Goal: Task Accomplishment & Management: Manage account settings

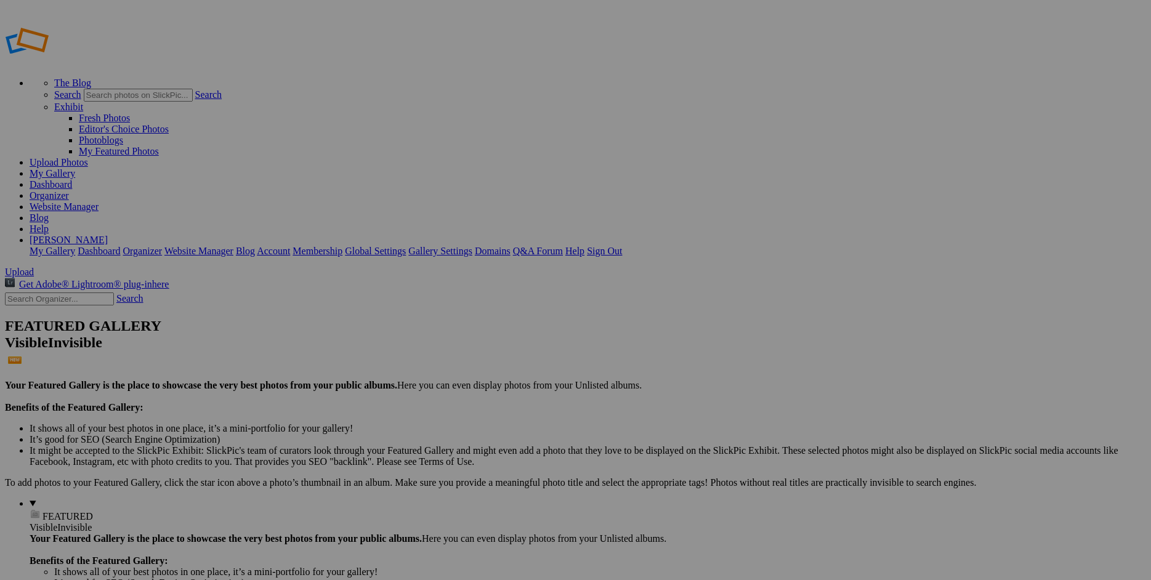
click at [98, 201] on link "Website Manager" at bounding box center [64, 206] width 69 height 10
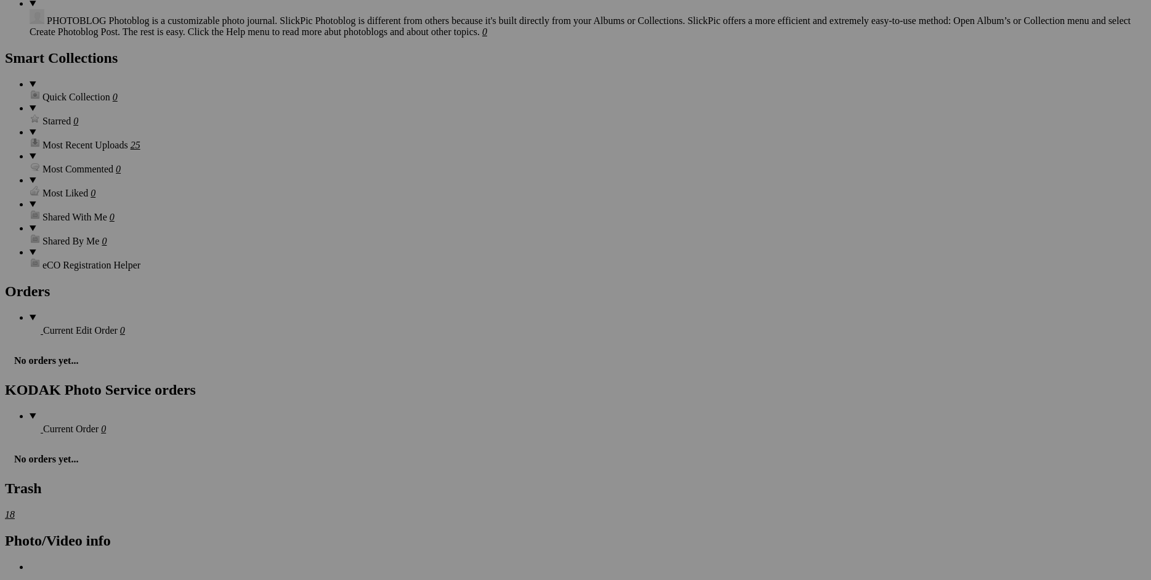
scroll to position [2422, 0]
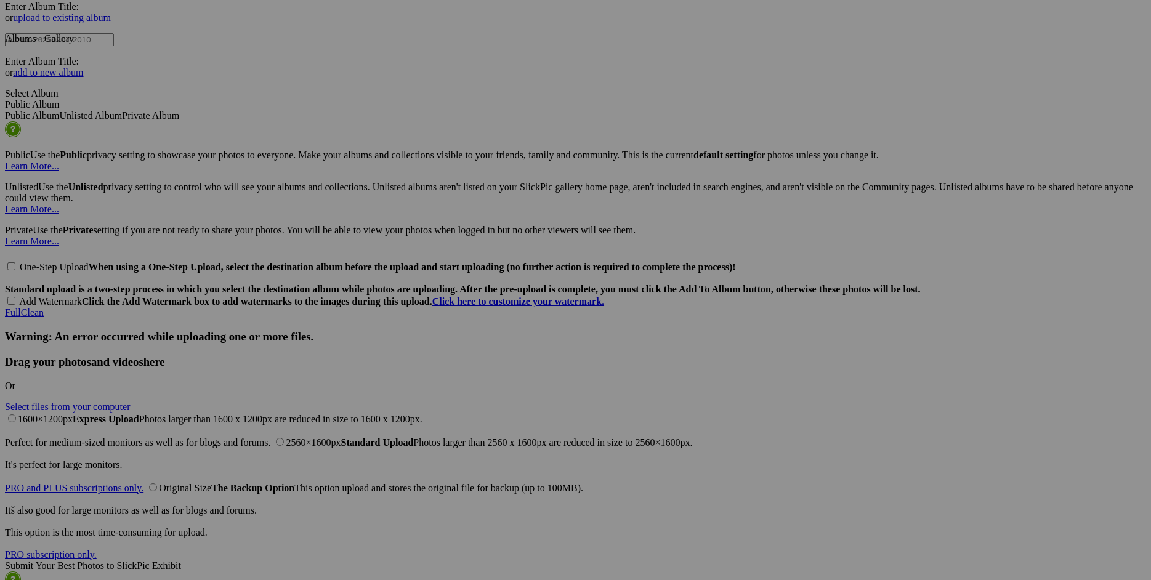
click at [494, 377] on span "Yes" at bounding box center [487, 382] width 14 height 10
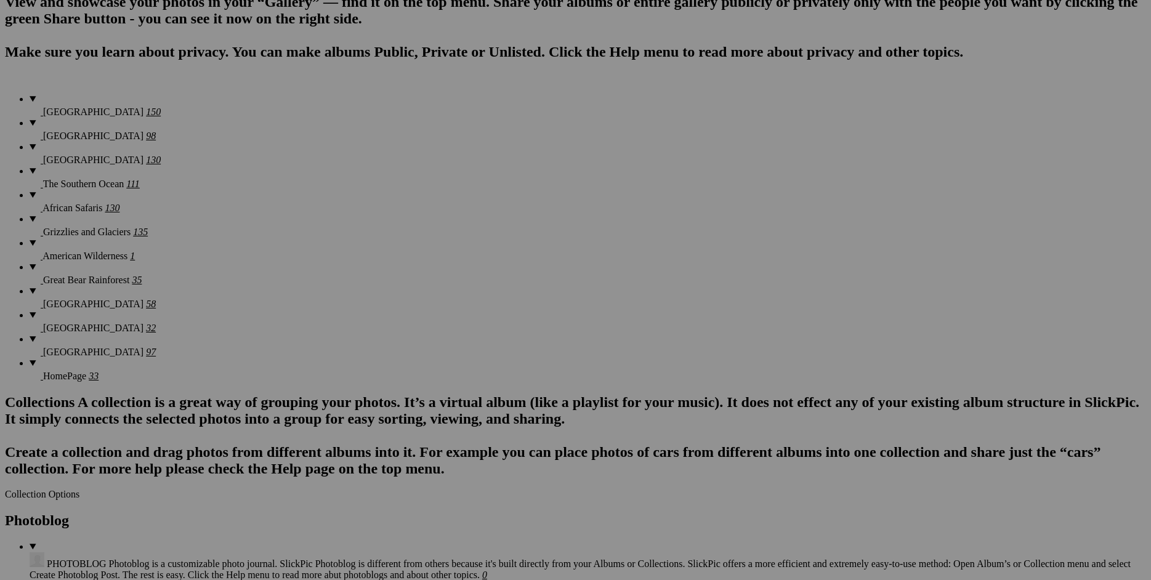
scroll to position [0, 0]
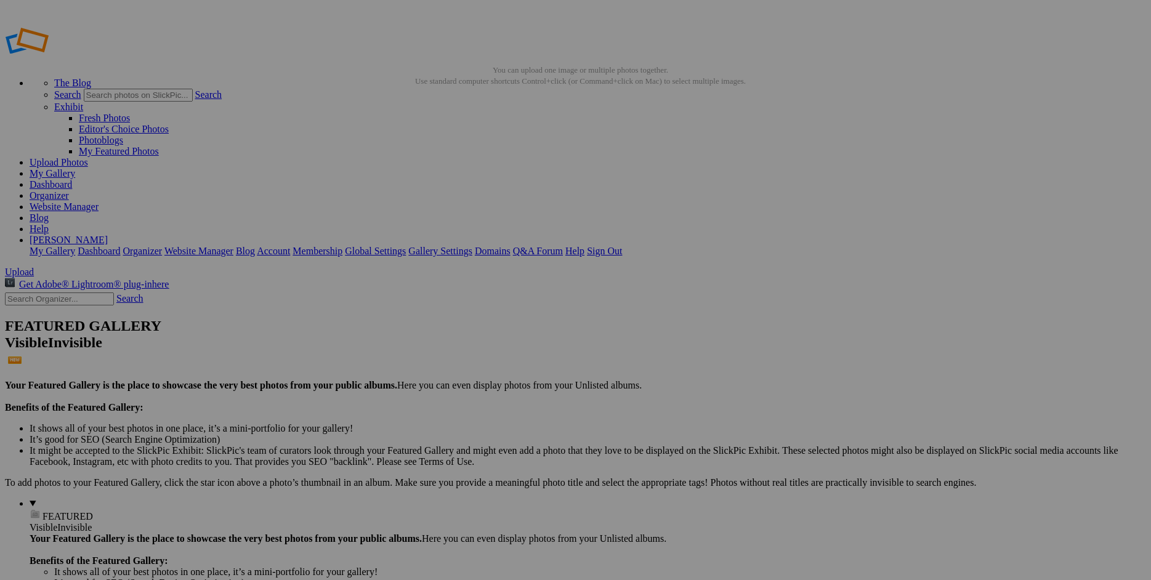
click at [98, 201] on link "Website Manager" at bounding box center [64, 206] width 69 height 10
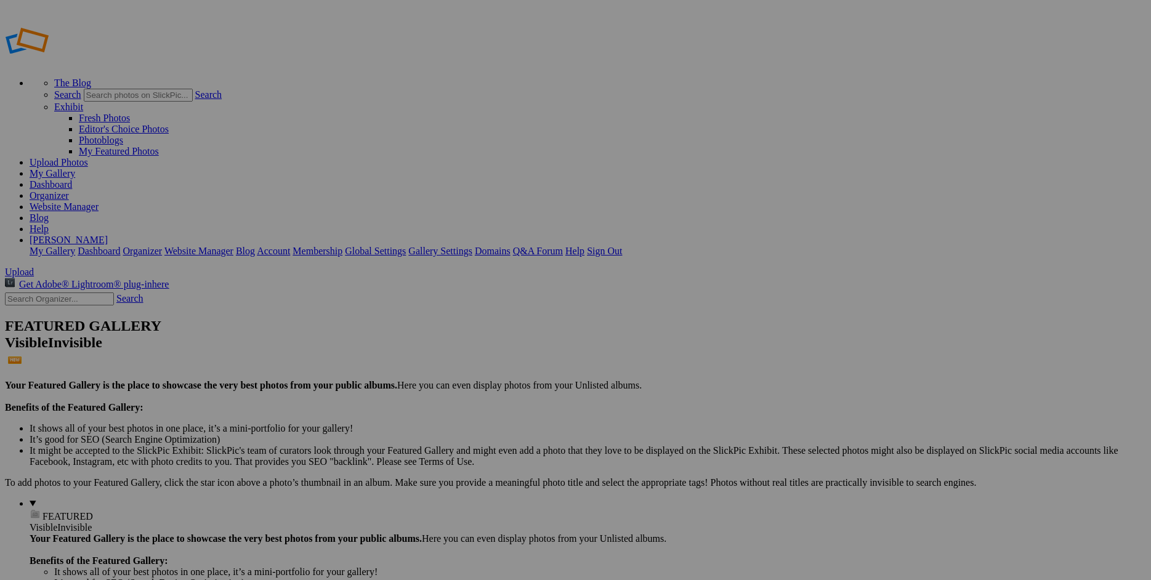
scroll to position [2658, 0]
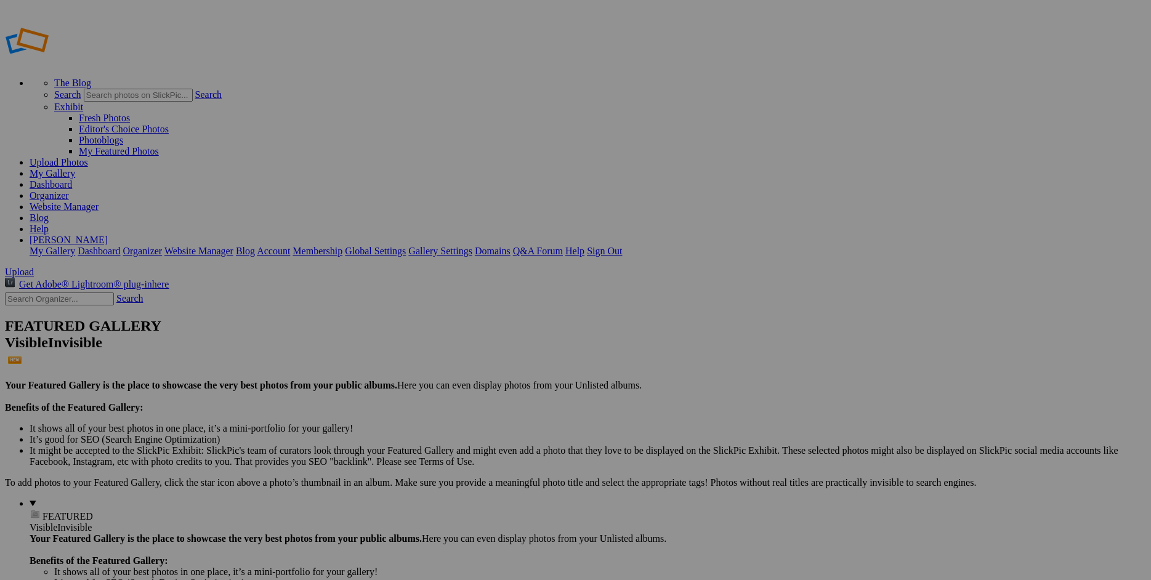
scroll to position [375, 0]
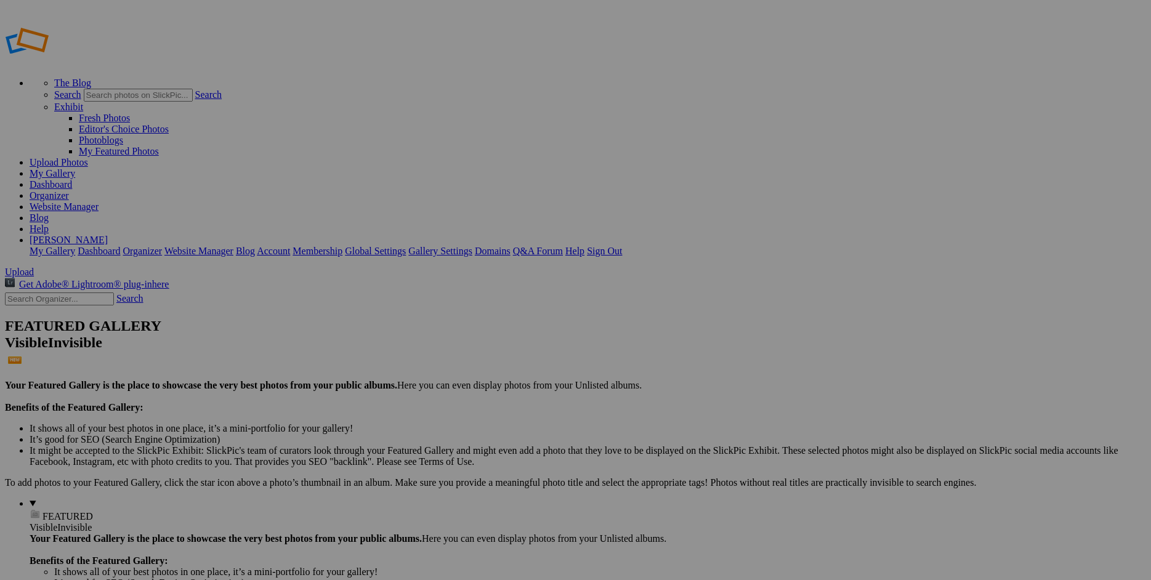
radio input "true"
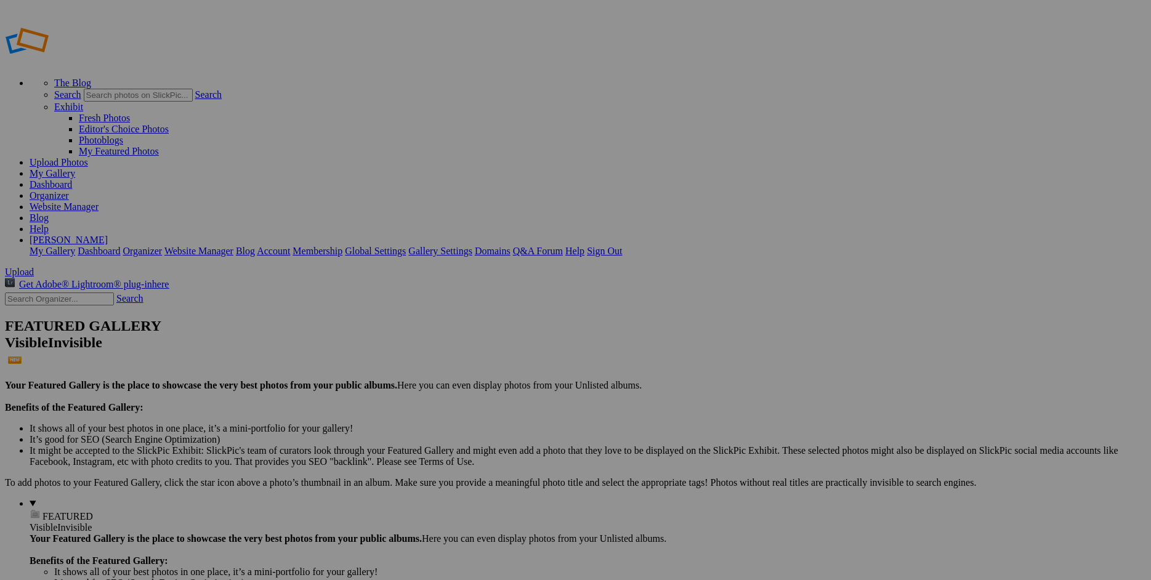
checkbox input "false"
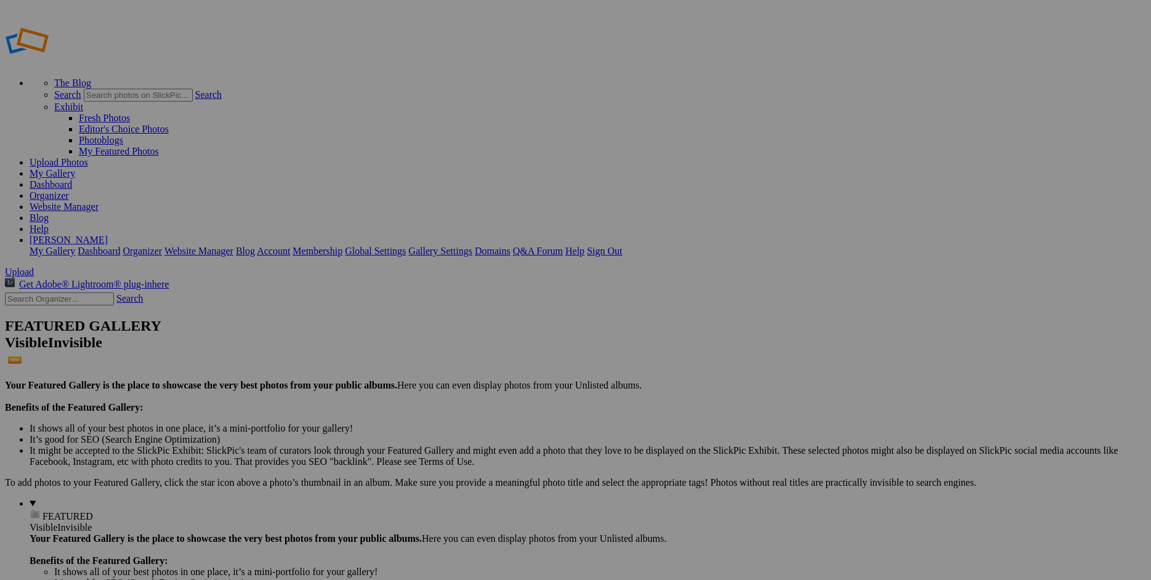
checkbox input "false"
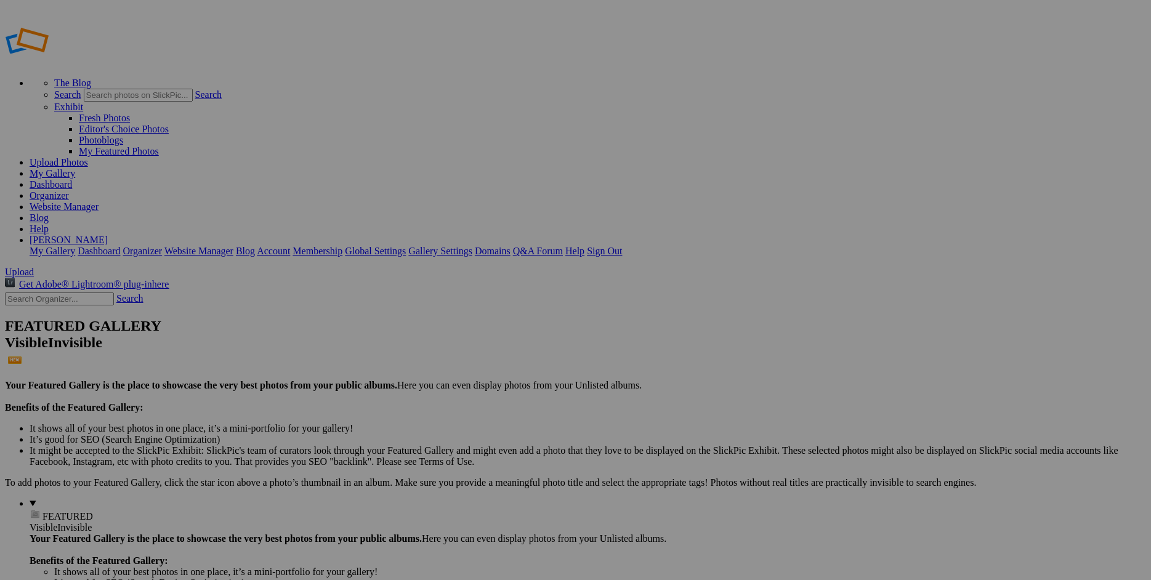
checkbox input "false"
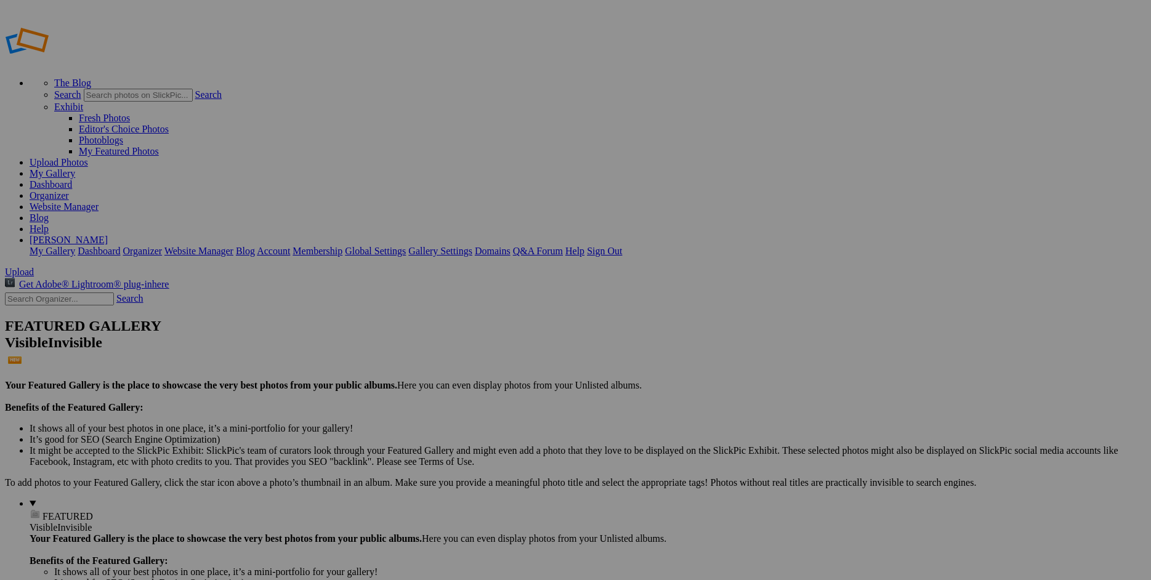
checkbox input "false"
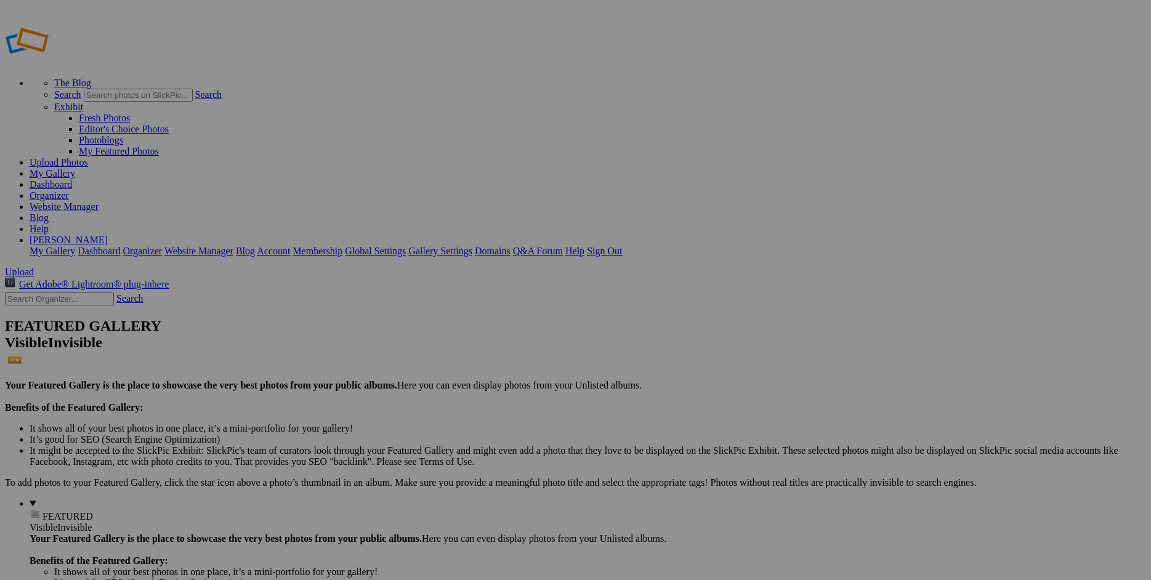
checkbox input "false"
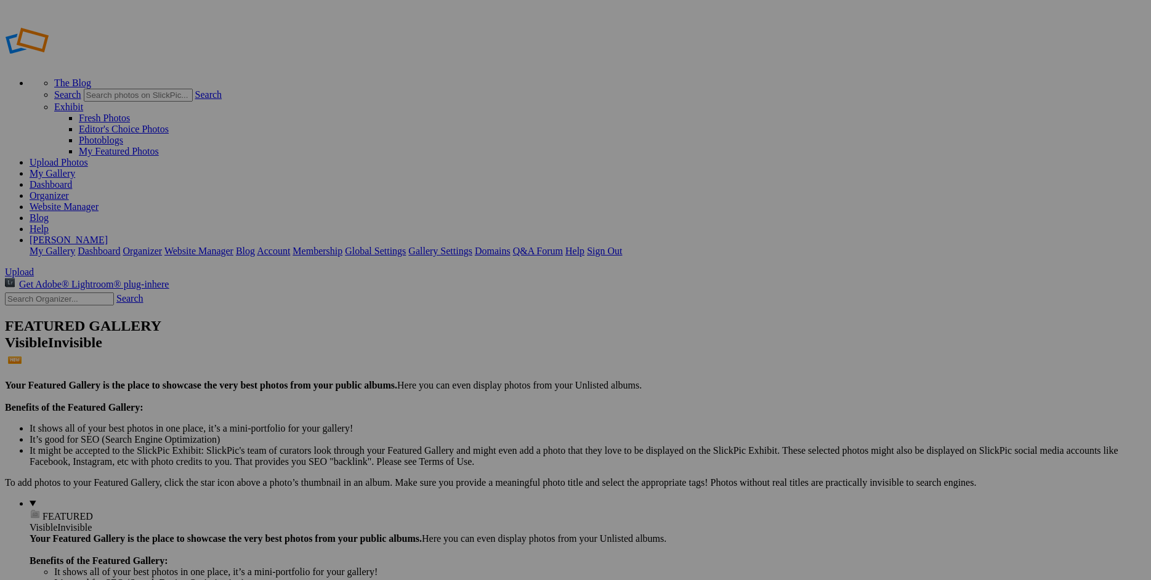
scroll to position [1821, 0]
checkbox input "false"
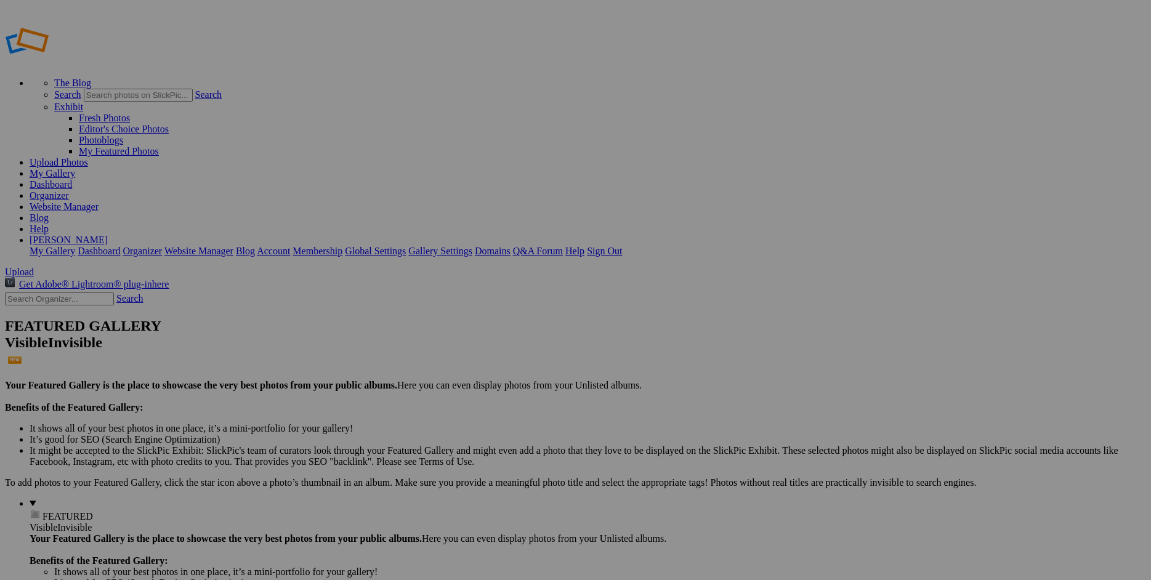
drag, startPoint x: 830, startPoint y: 363, endPoint x: 835, endPoint y: 371, distance: 9.7
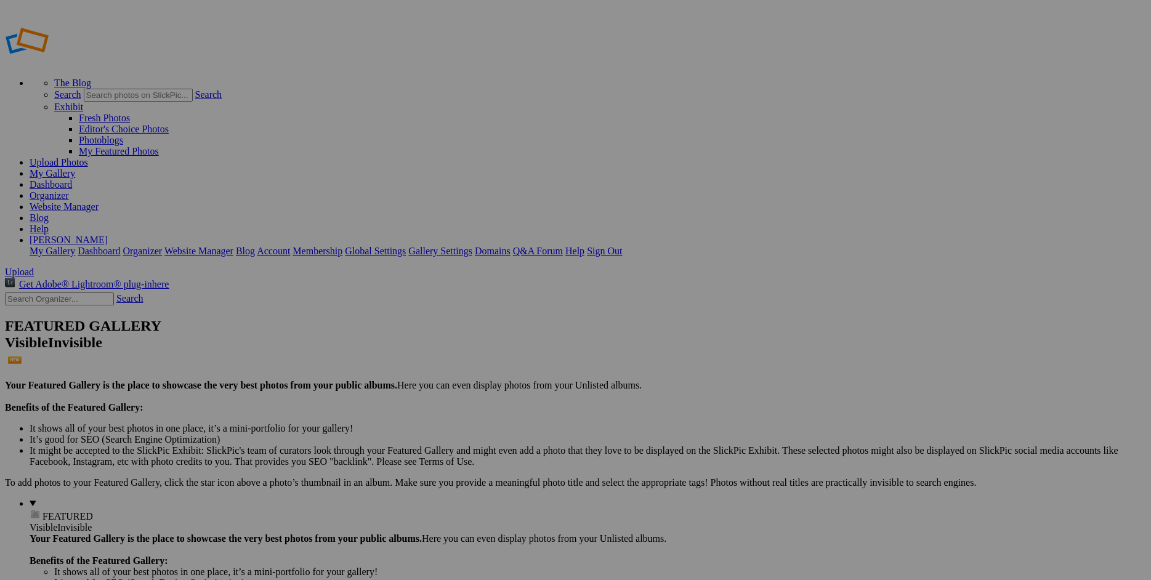
checkbox input "false"
checkbox input "true"
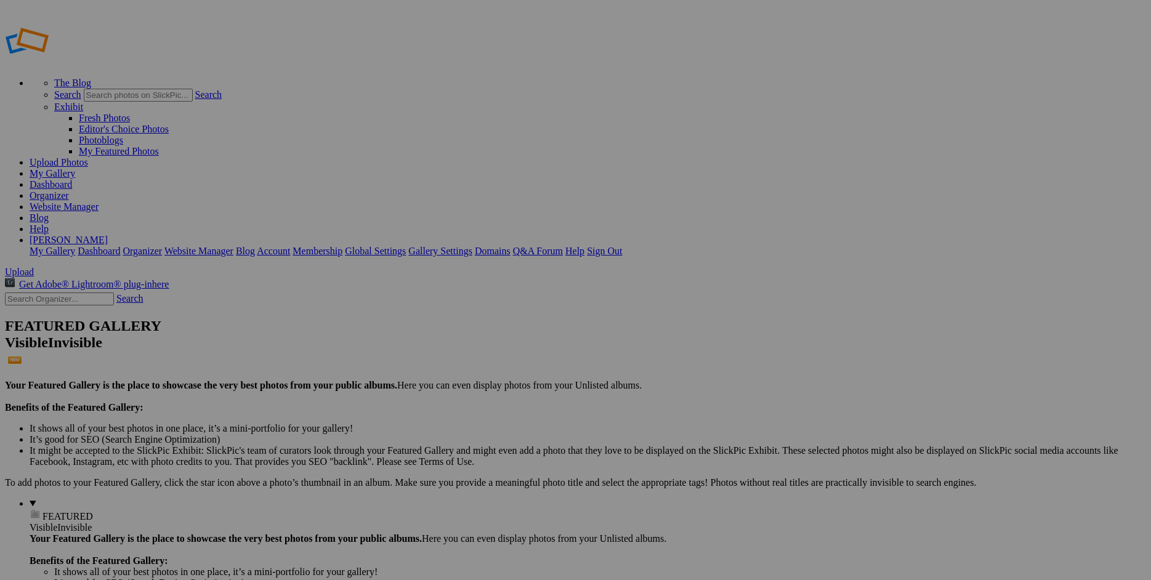
checkbox input "true"
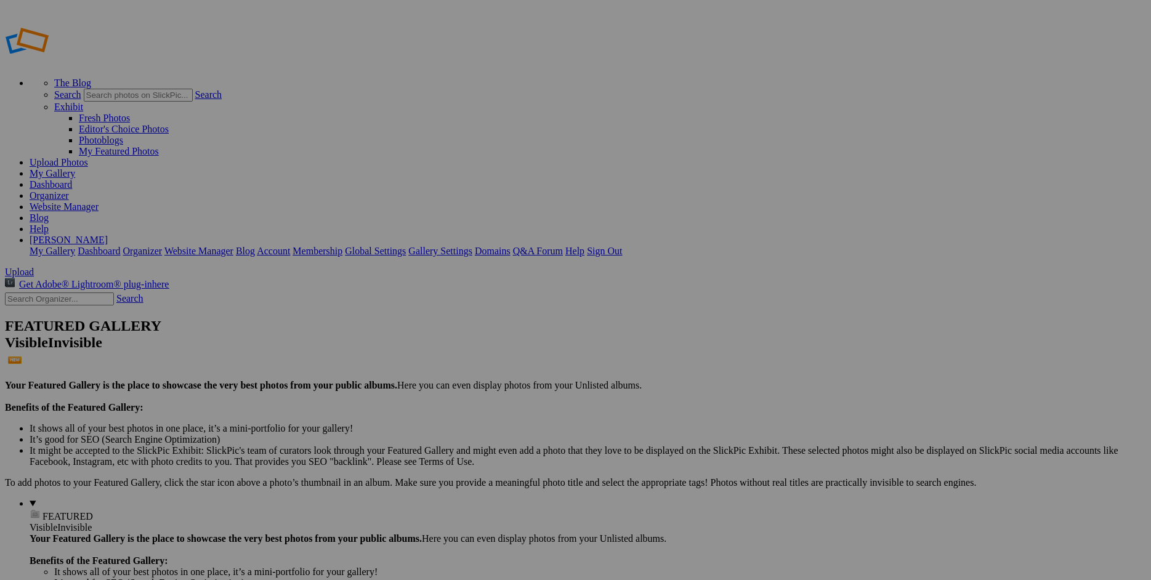
scroll to position [375, 0]
radio input "true"
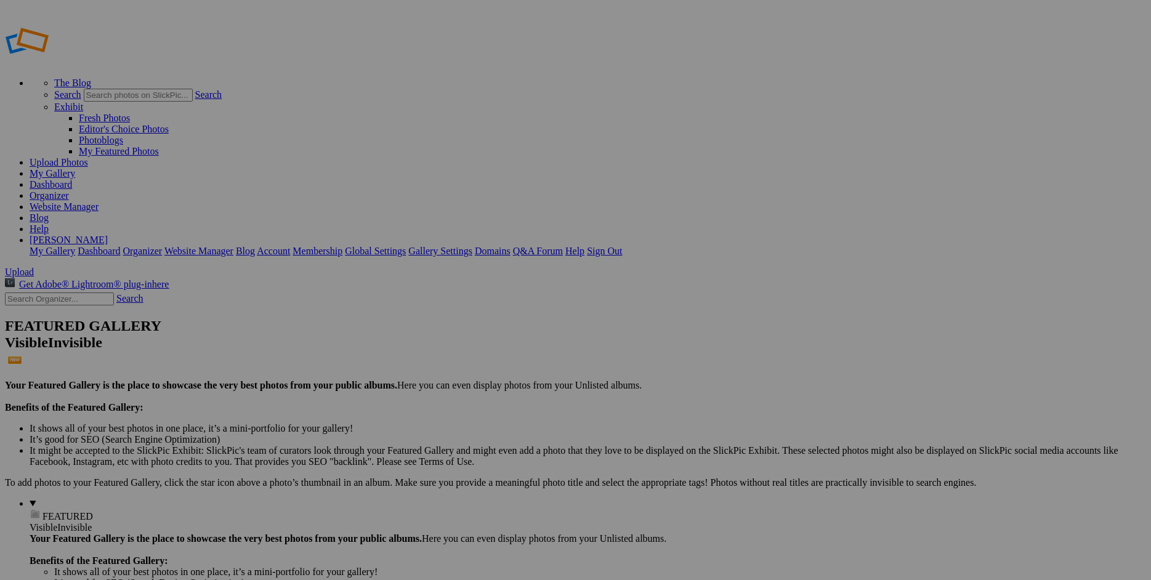
checkbox input "false"
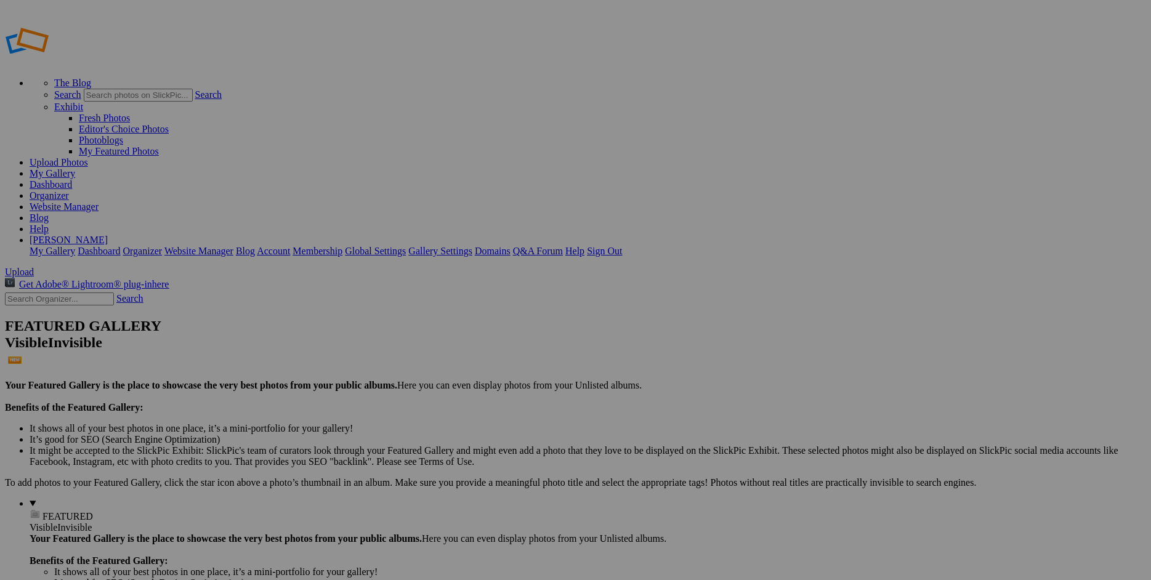
checkbox input "true"
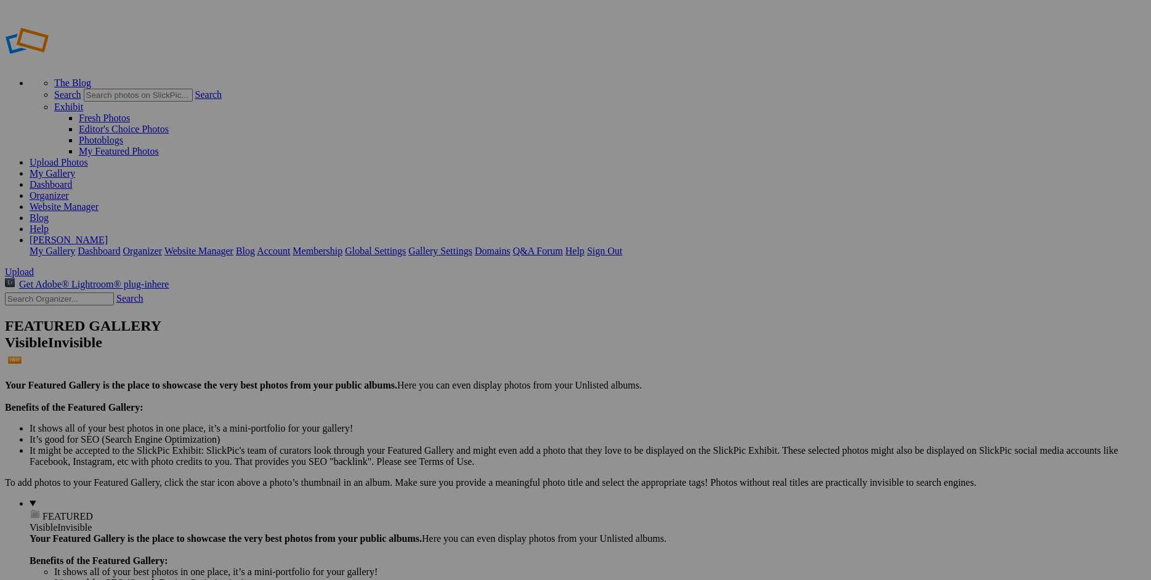
scroll to position [2303, 0]
checkbox input "true"
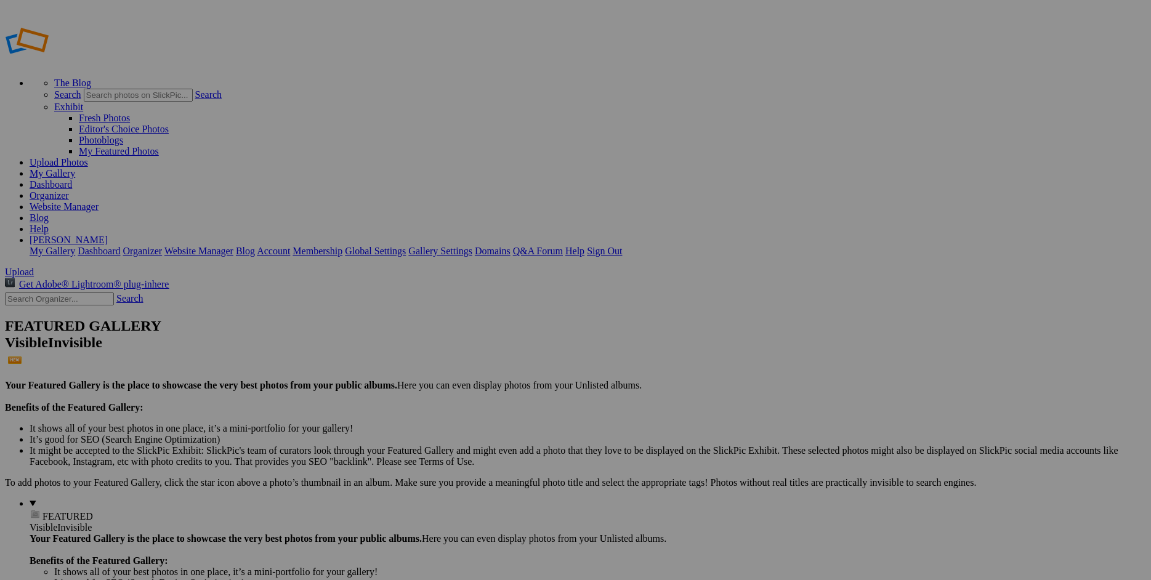
scroll to position [2410, 0]
drag, startPoint x: 821, startPoint y: 38, endPoint x: 841, endPoint y: 42, distance: 20.2
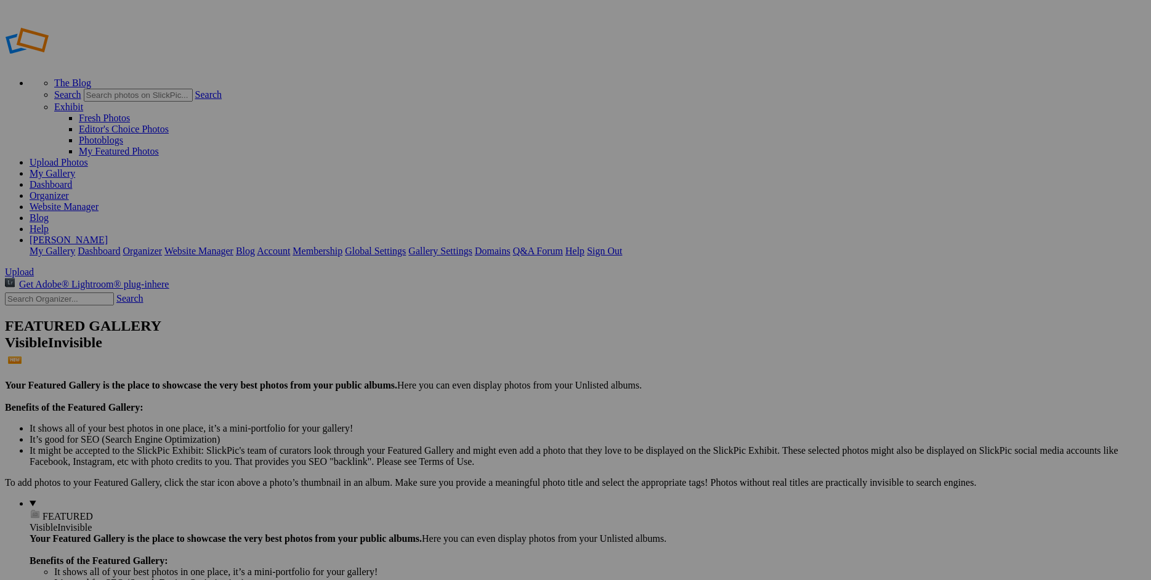
radio input "true"
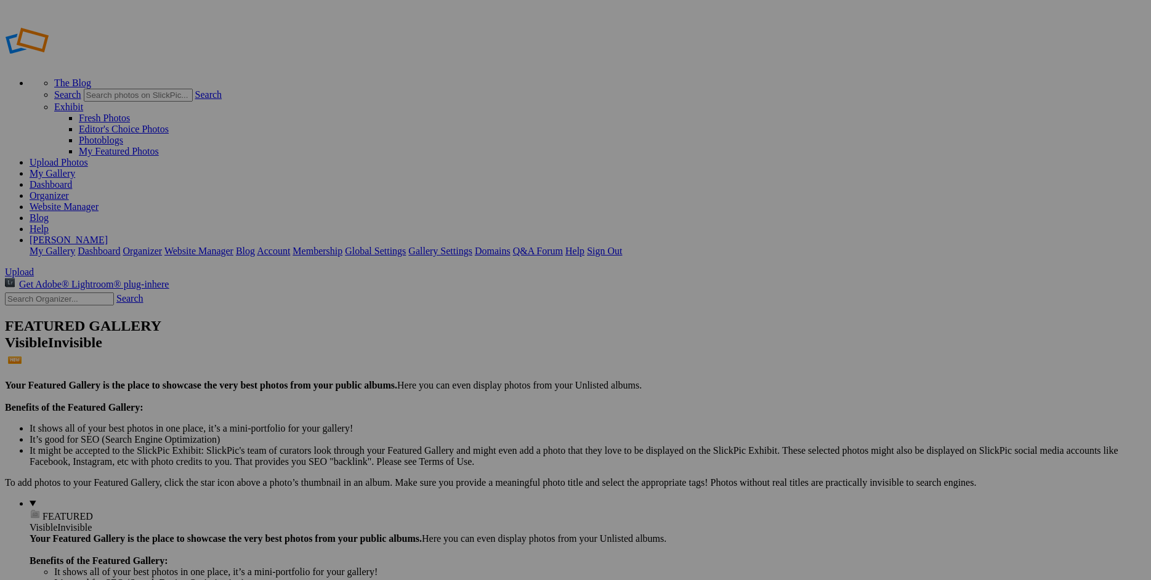
scroll to position [589, 0]
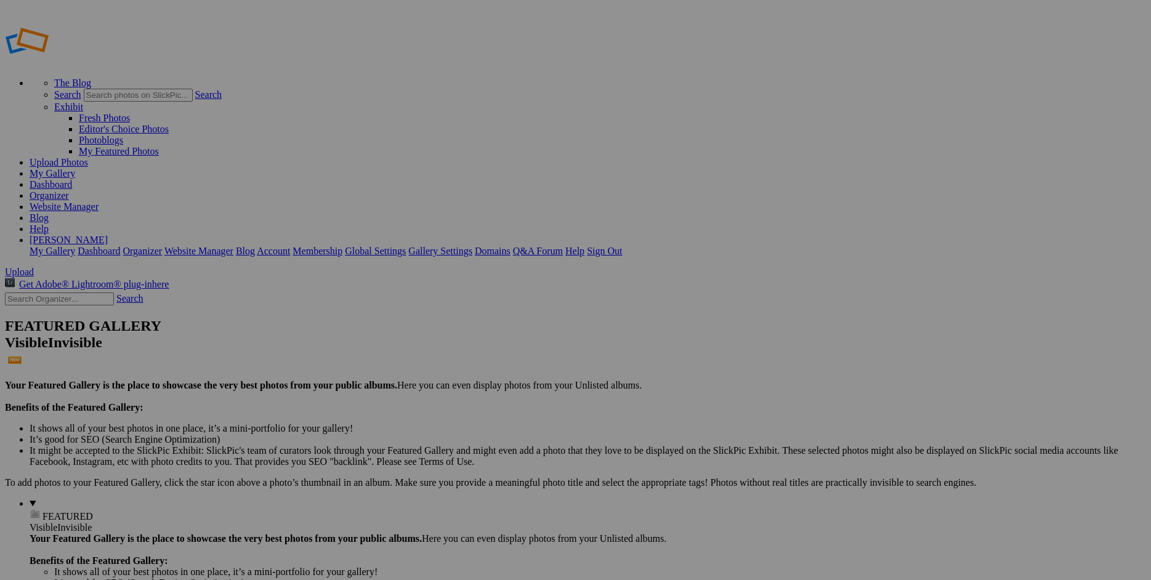
checkbox input "false"
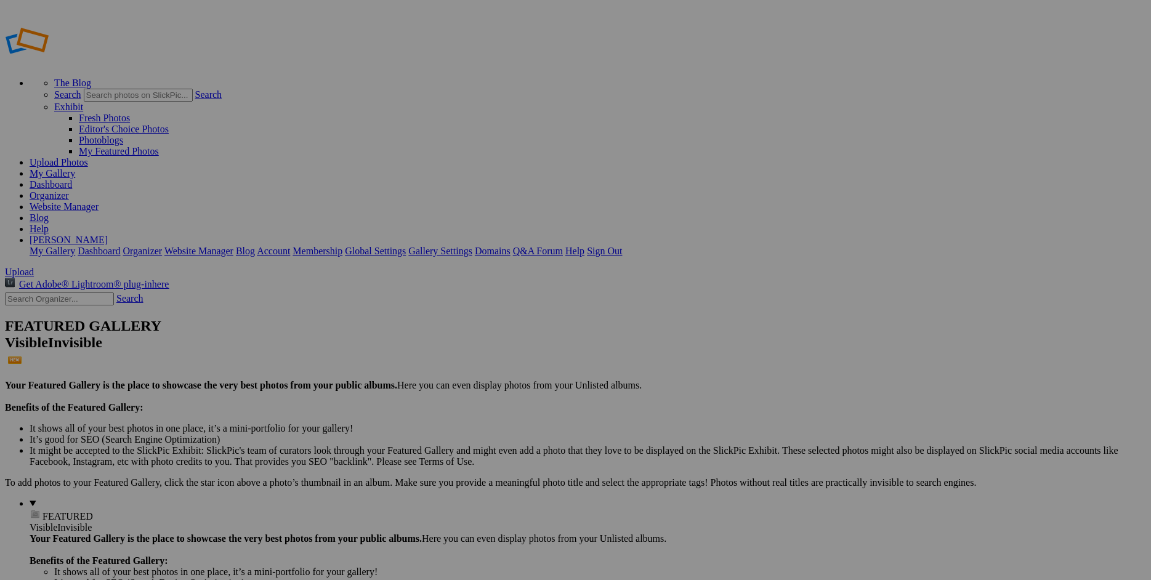
checkbox input "true"
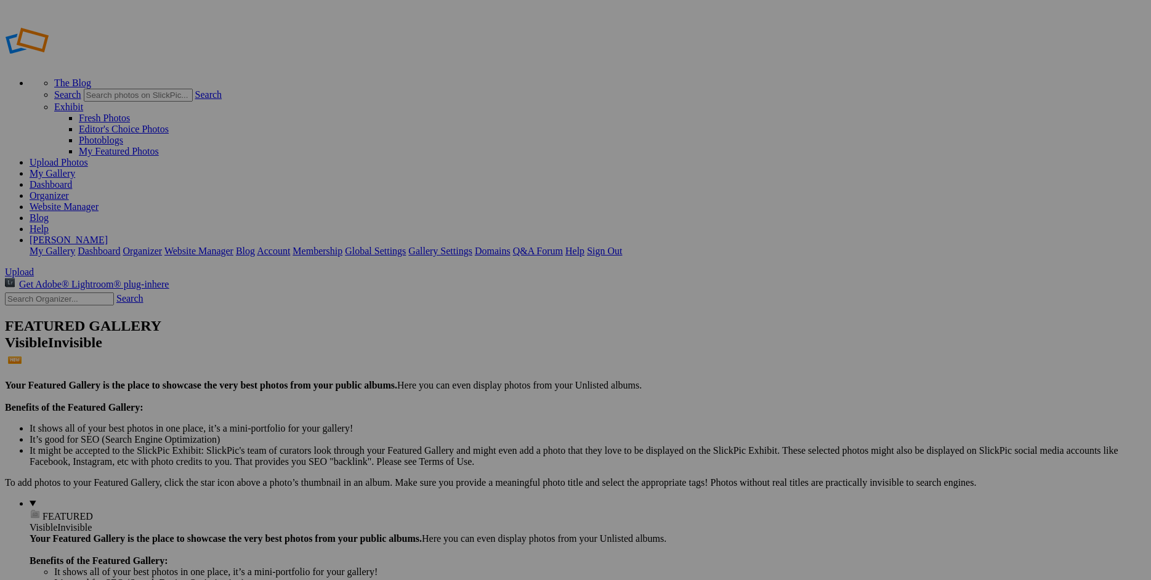
checkbox input "true"
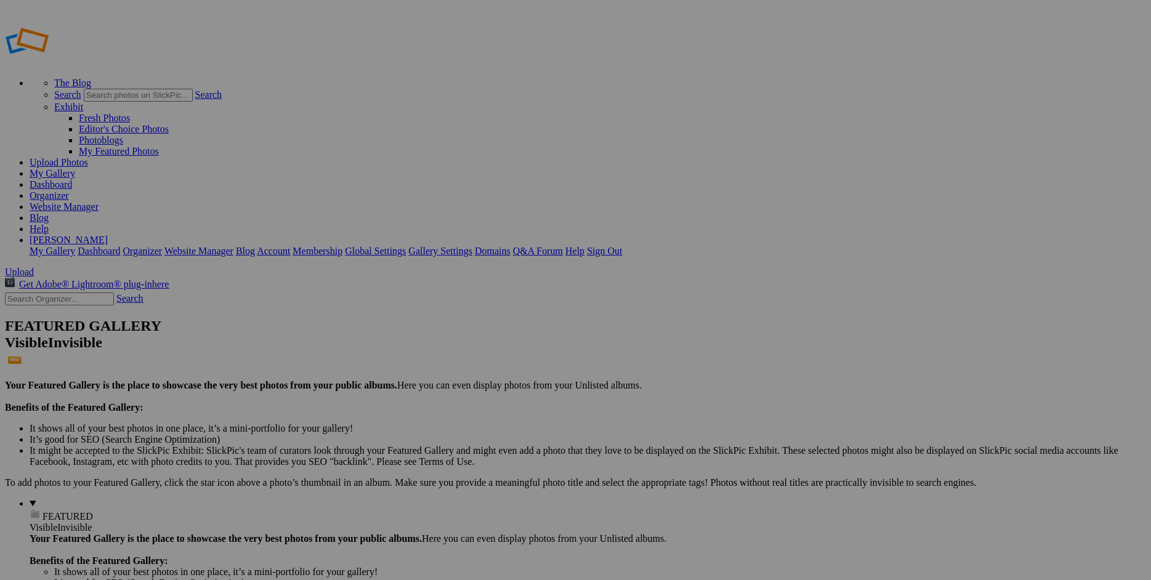
radio input "true"
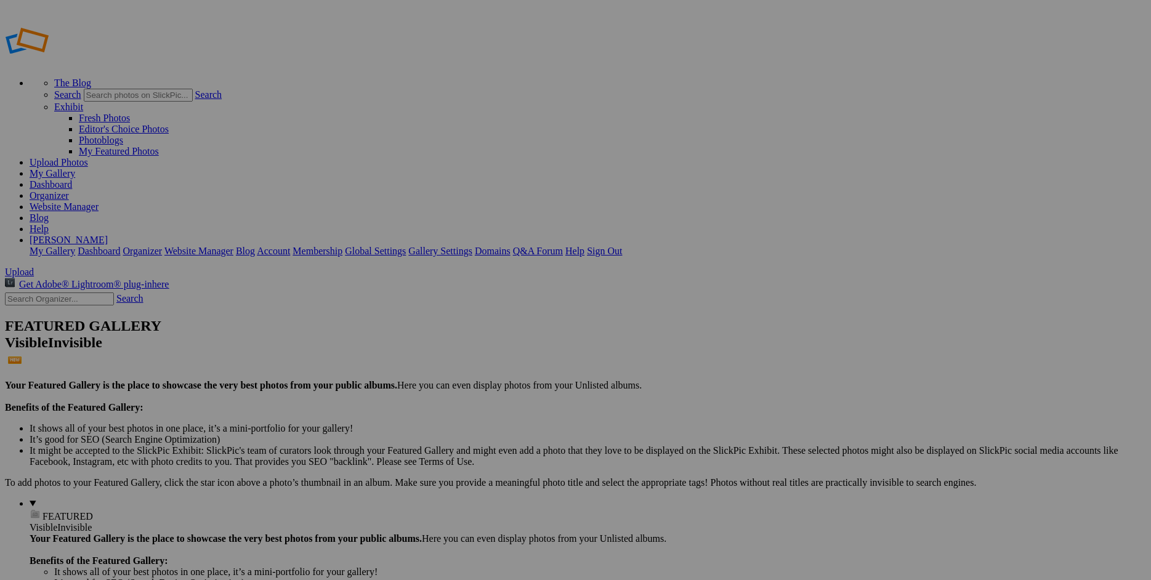
scroll to position [589, 0]
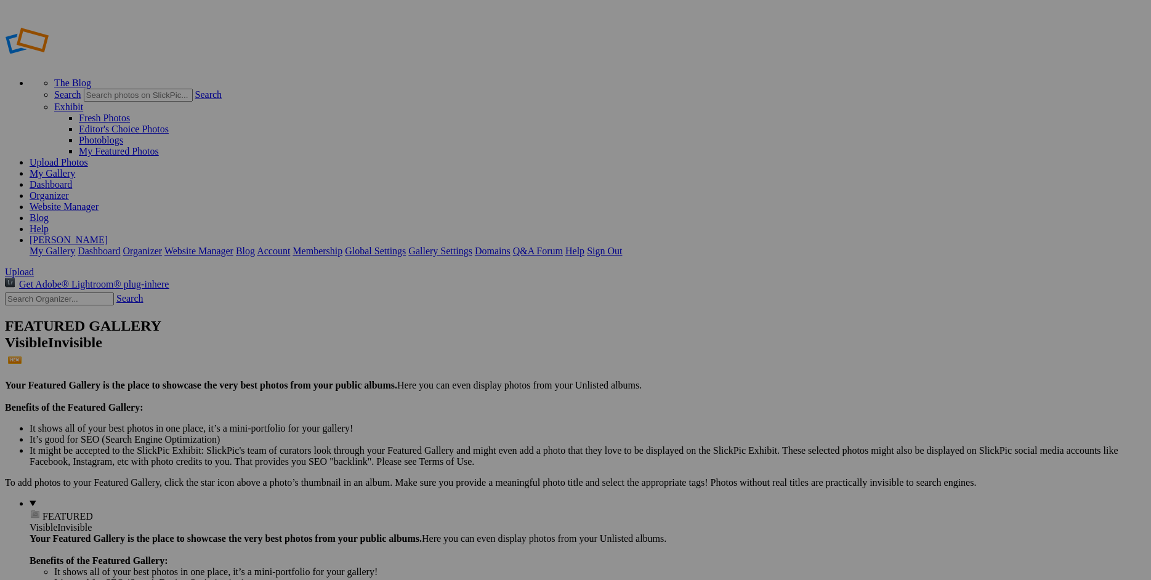
checkbox input "false"
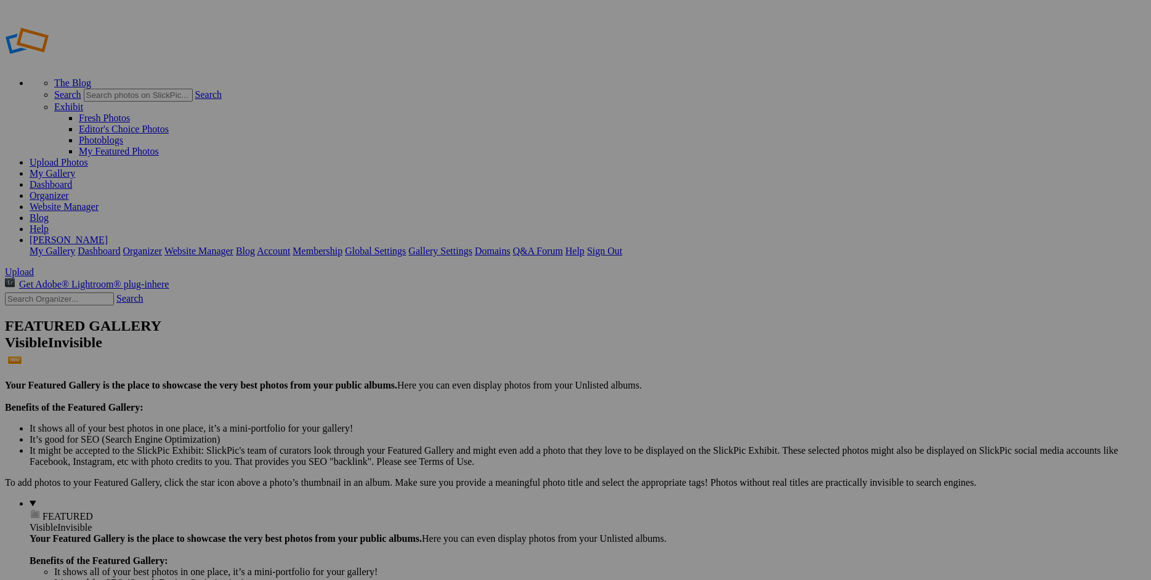
scroll to position [1446, 0]
checkbox input "false"
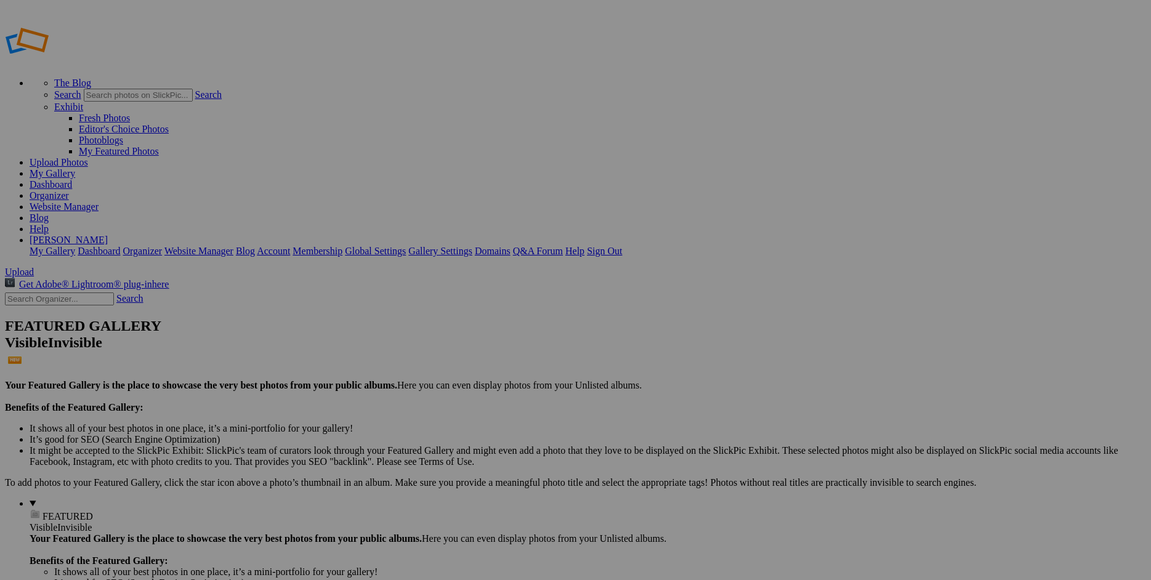
checkbox input "false"
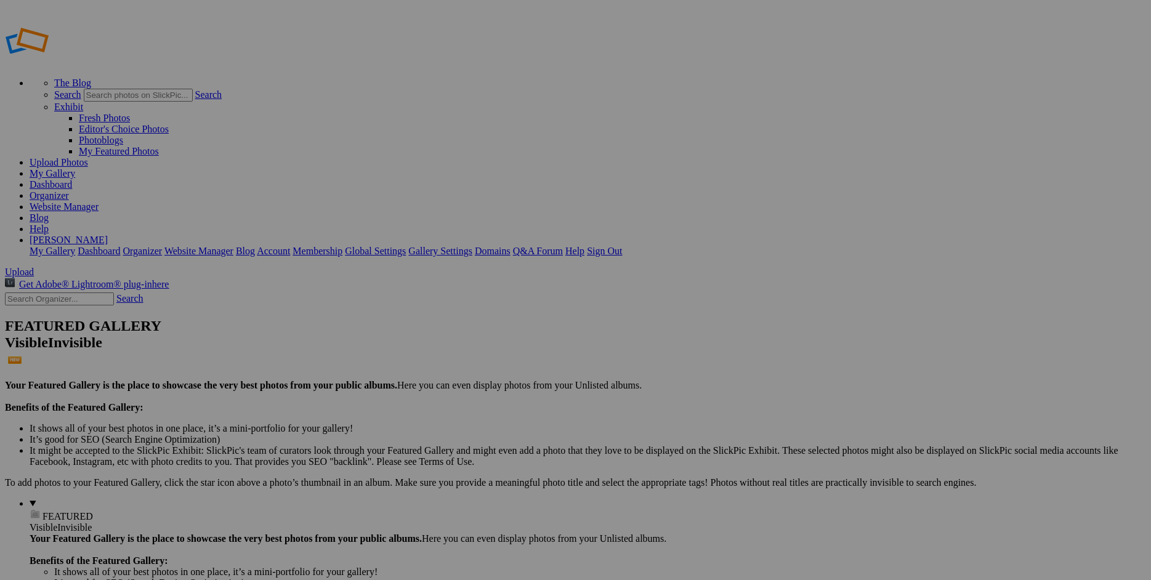
scroll to position [2142, 0]
checkbox input "true"
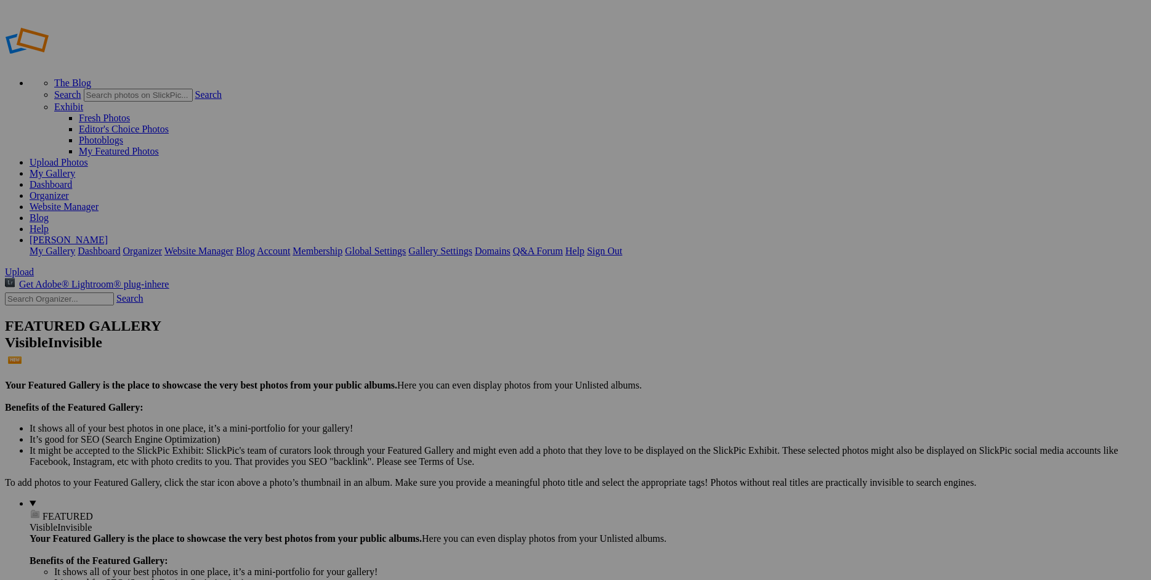
scroll to position [2303, 0]
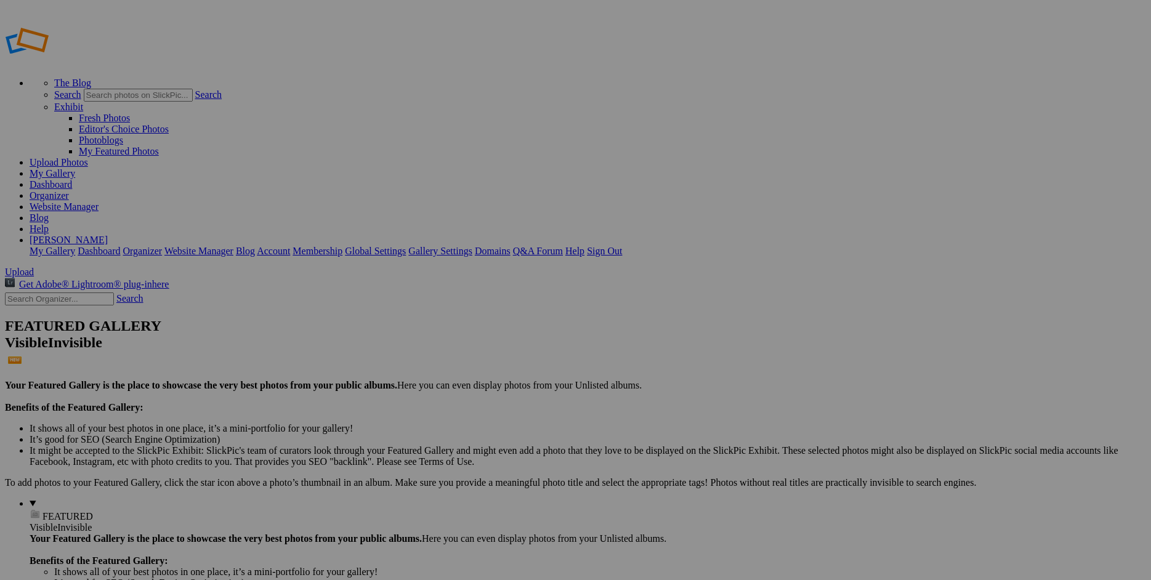
checkbox input "false"
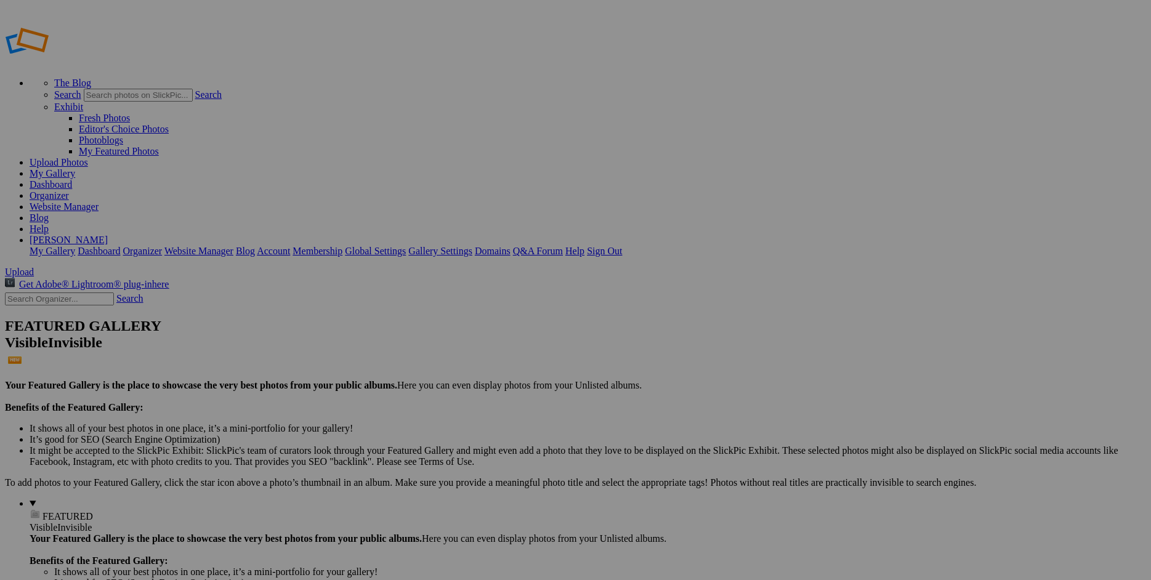
radio input "true"
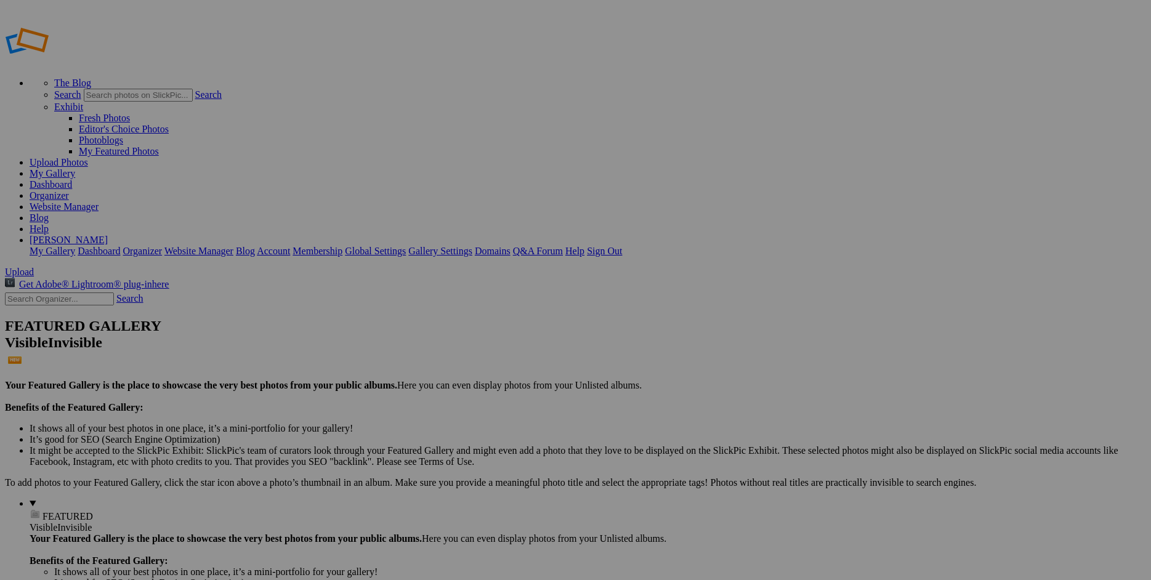
checkbox input "false"
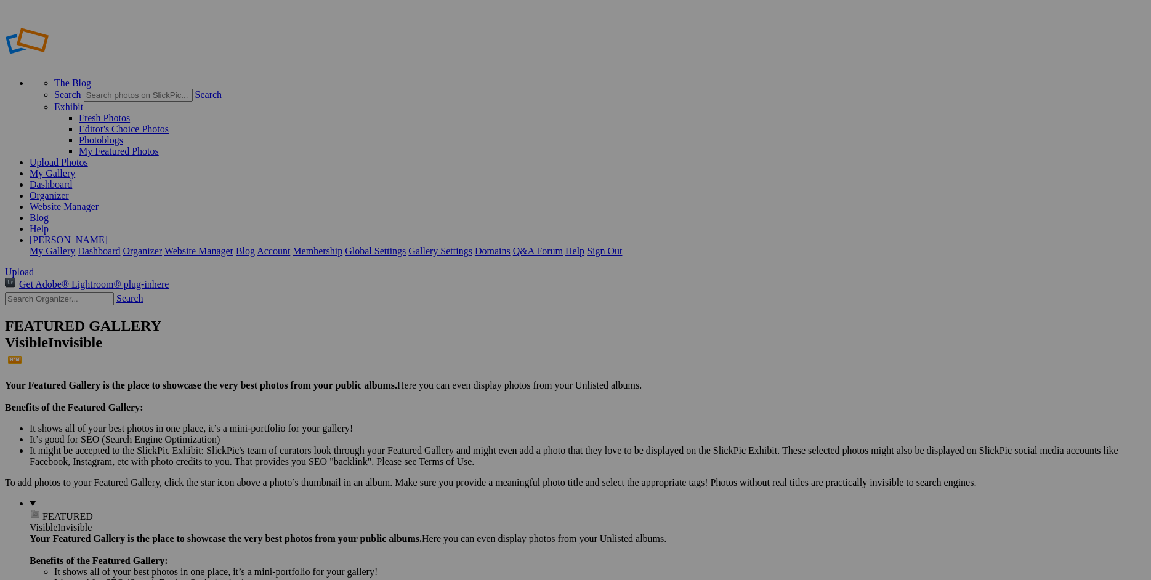
checkbox input "false"
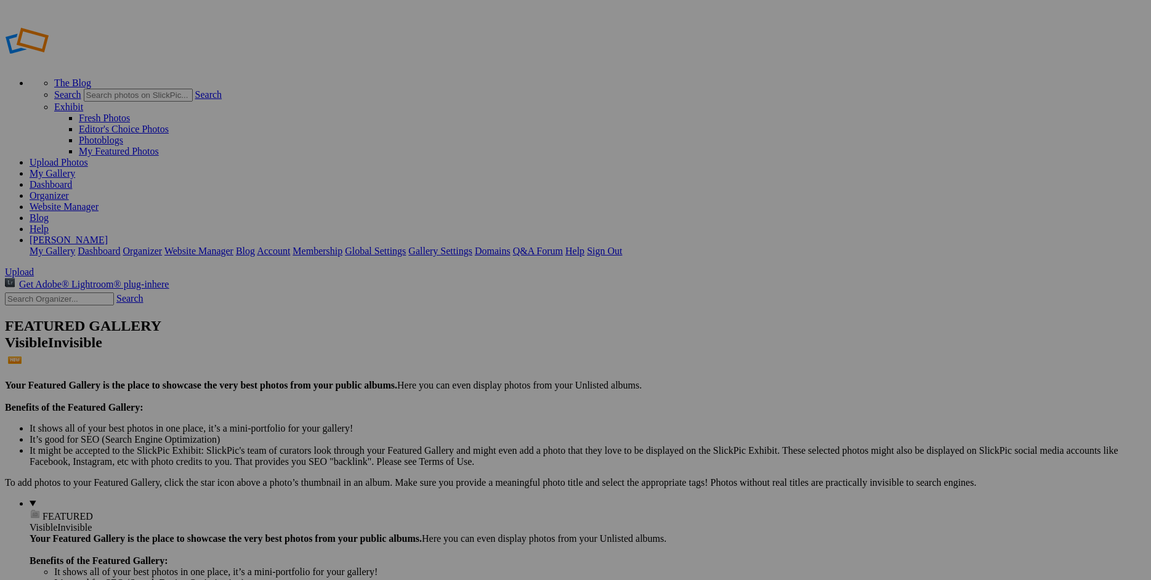
checkbox input "true"
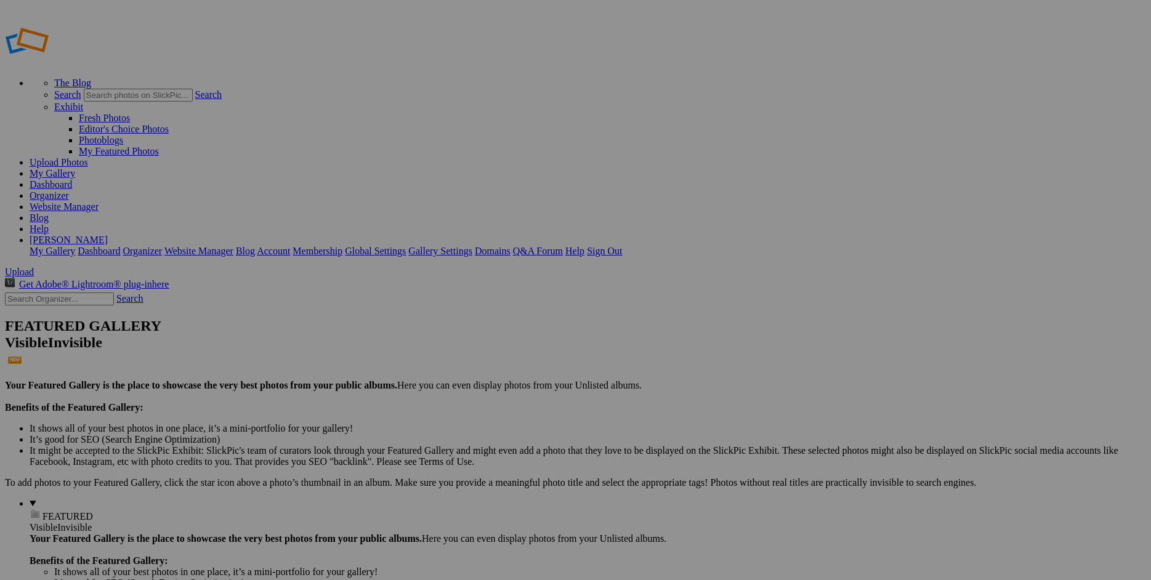
checkbox input "false"
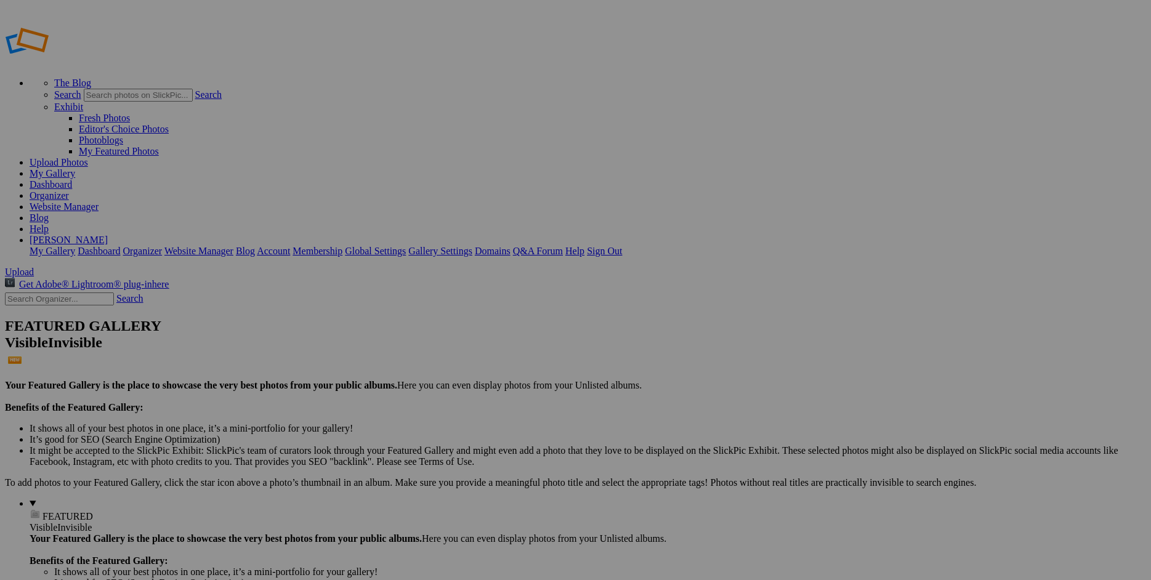
checkbox input "false"
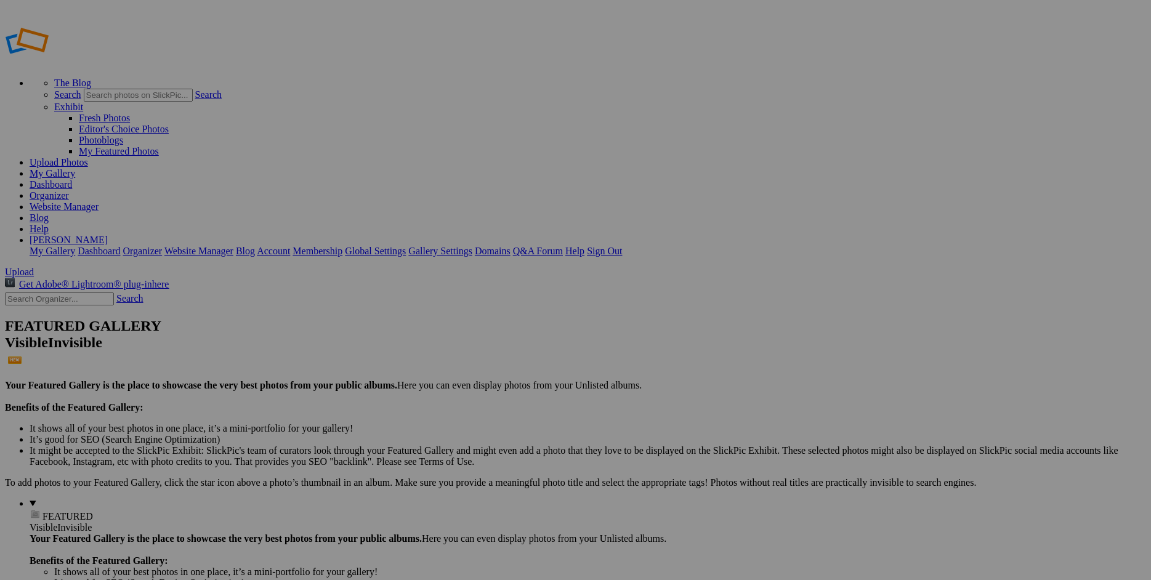
checkbox input "true"
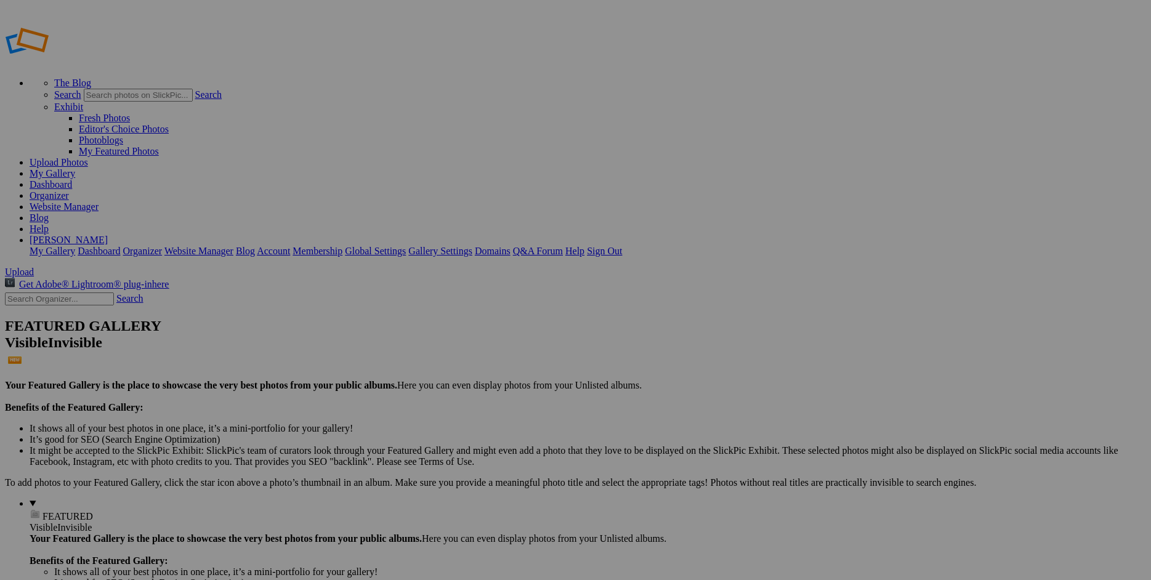
drag, startPoint x: 377, startPoint y: 238, endPoint x: 384, endPoint y: 241, distance: 7.2
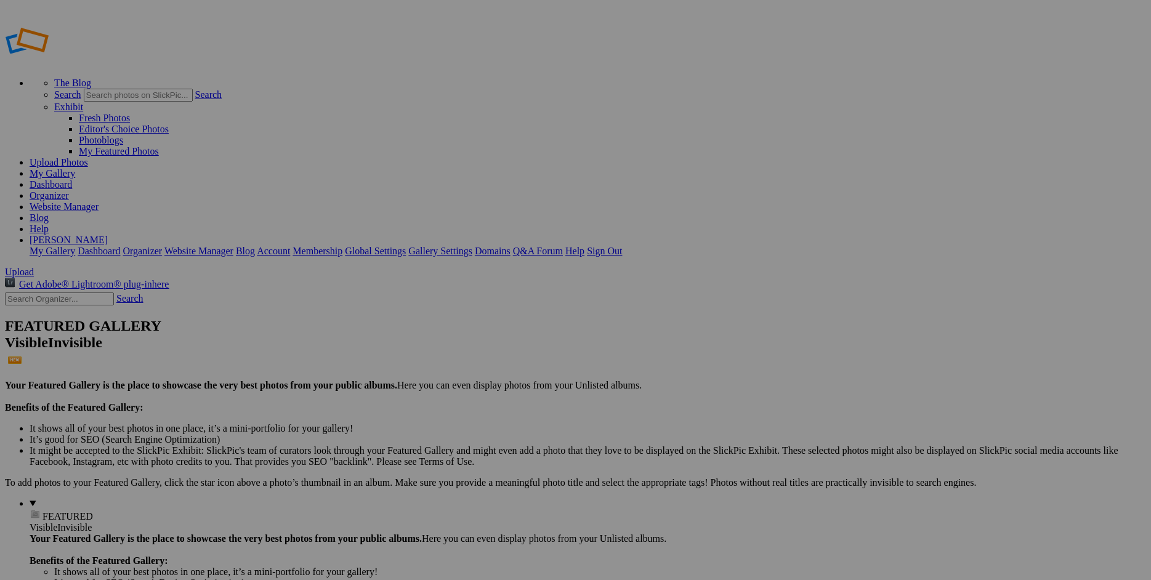
checkbox input "false"
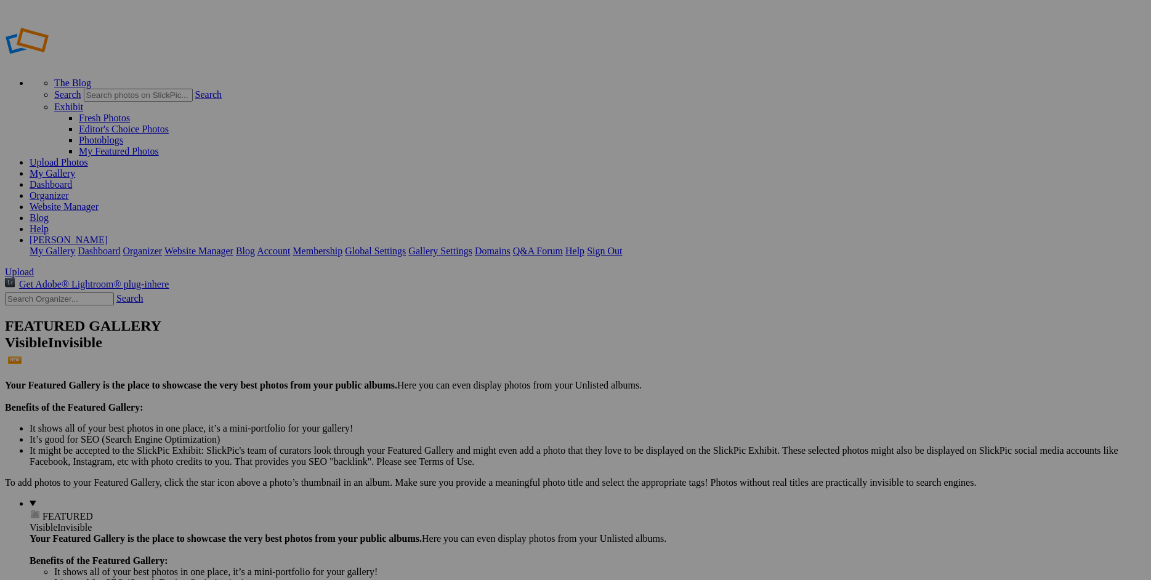
checkbox input "false"
checkbox input "true"
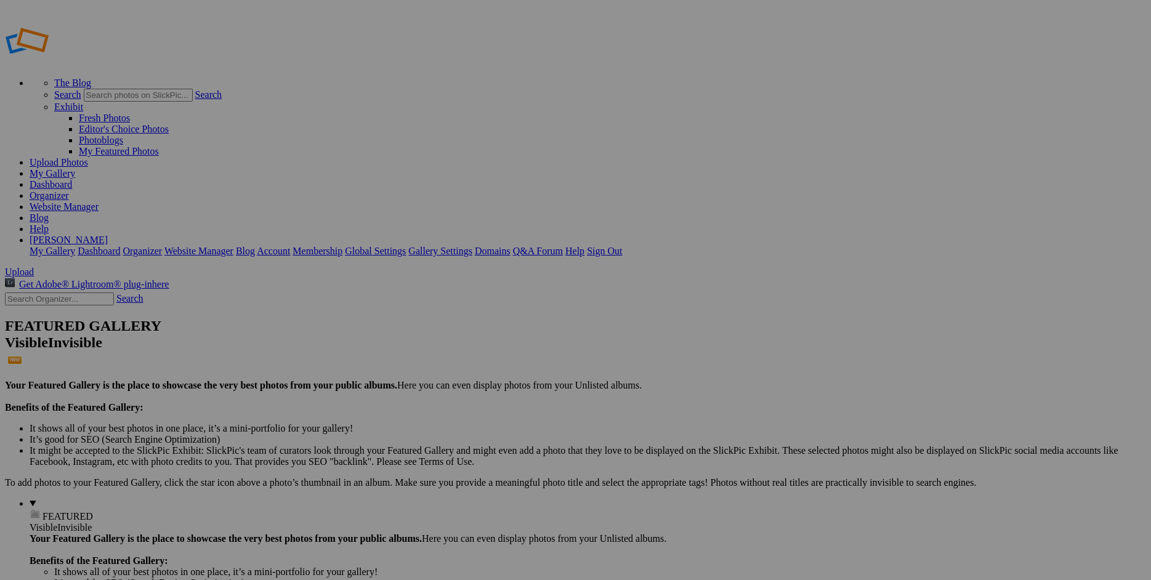
scroll to position [696, 0]
checkbox input "false"
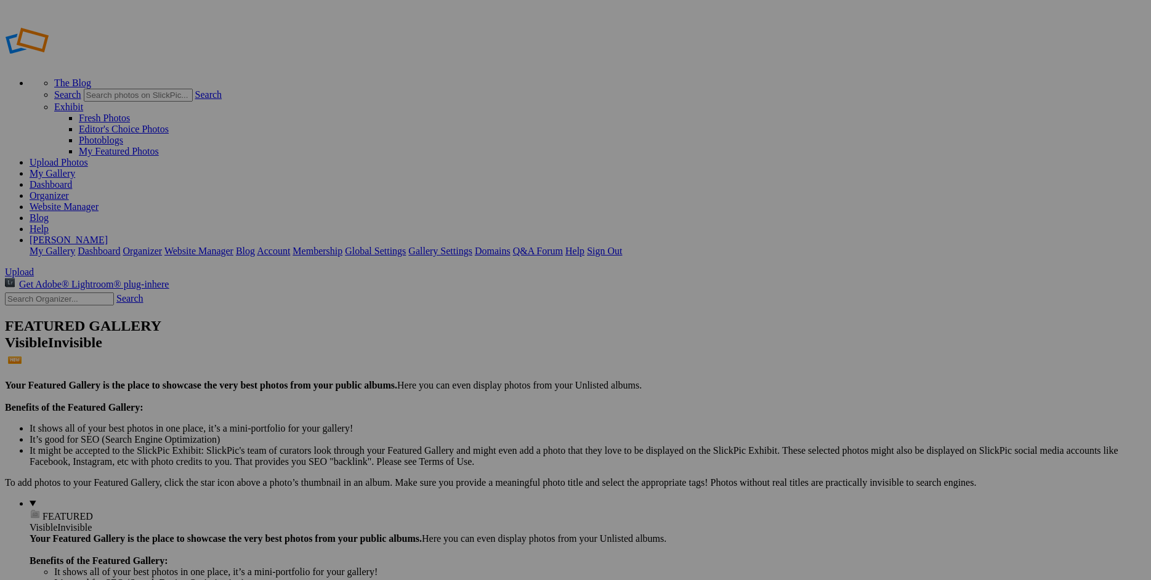
checkbox input "true"
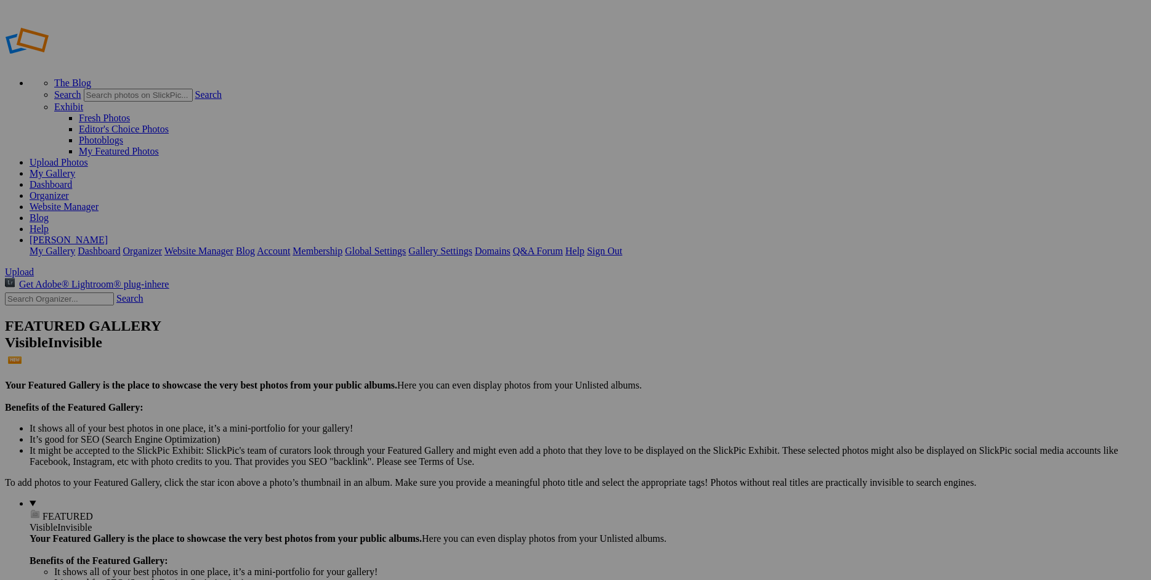
checkbox input "true"
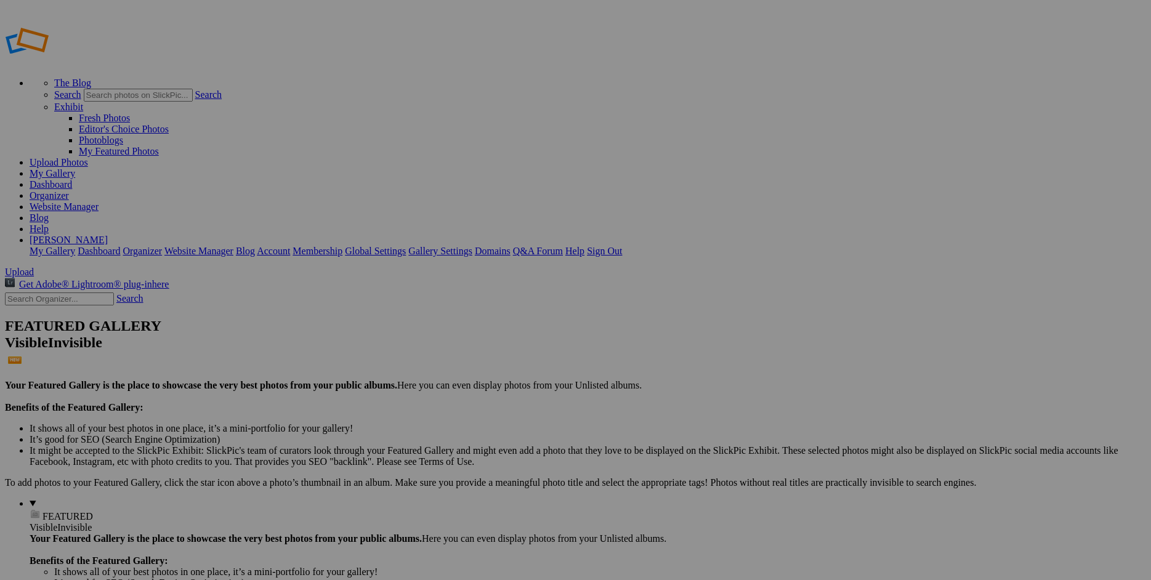
drag, startPoint x: 629, startPoint y: 425, endPoint x: 629, endPoint y: 434, distance: 9.3
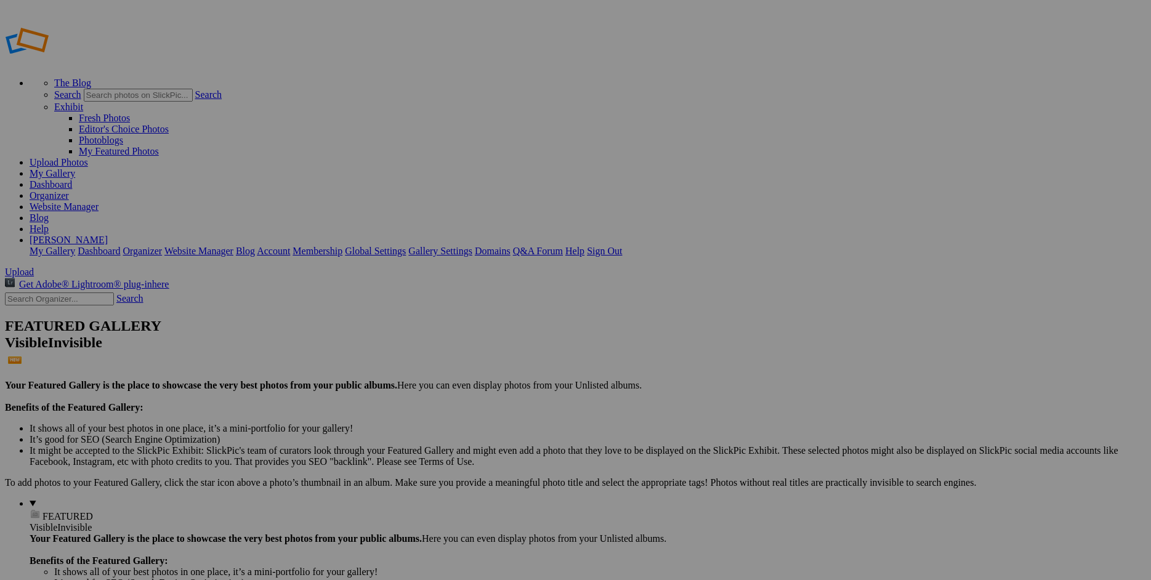
scroll to position [1071, 0]
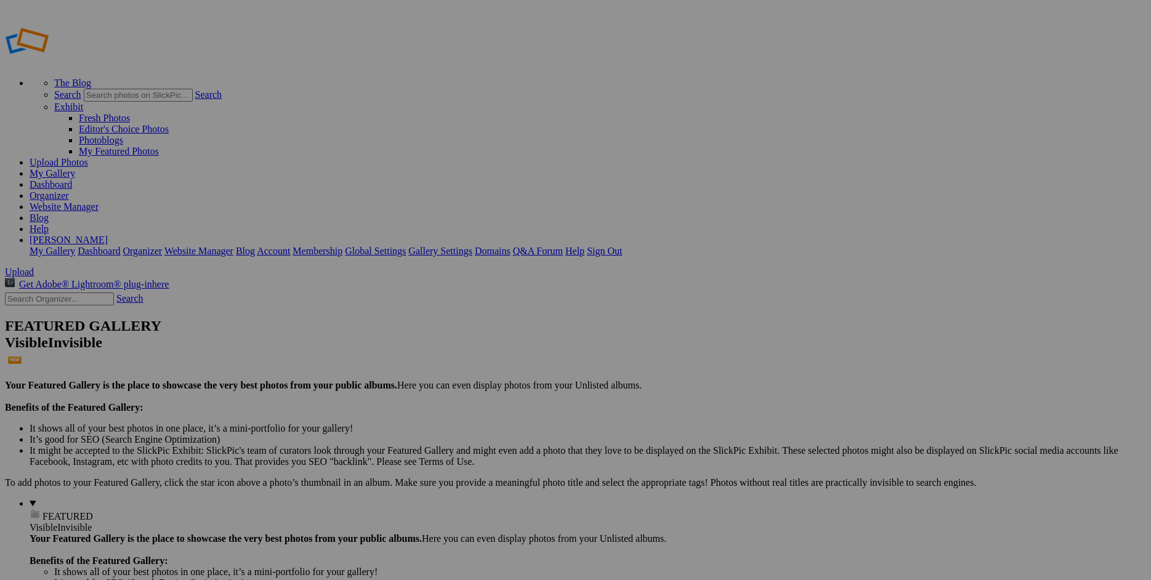
scroll to position [0, 0]
checkbox input "true"
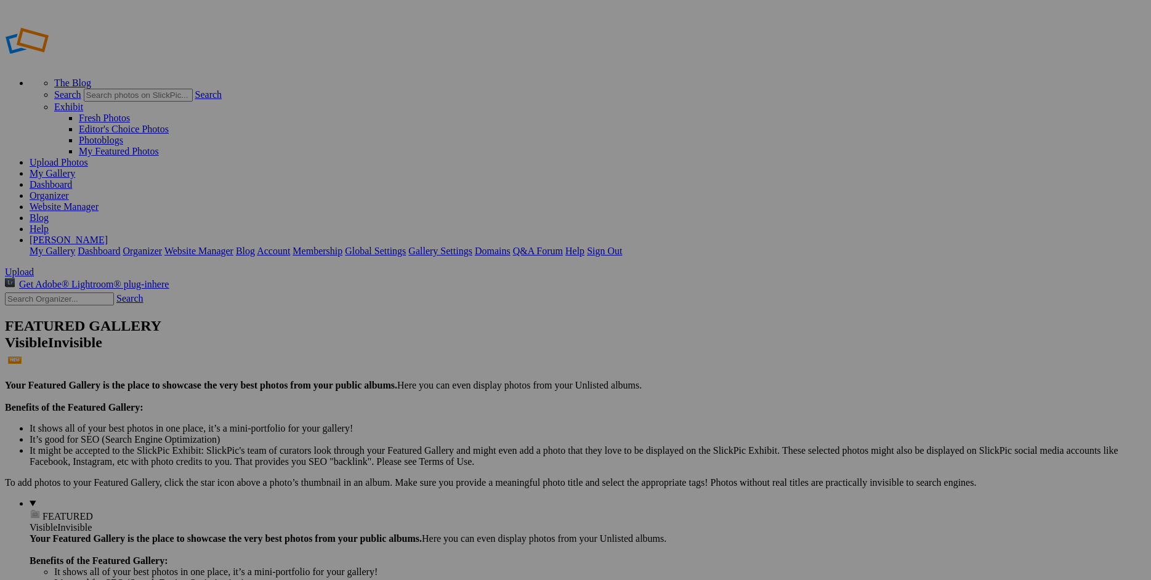
checkbox input "false"
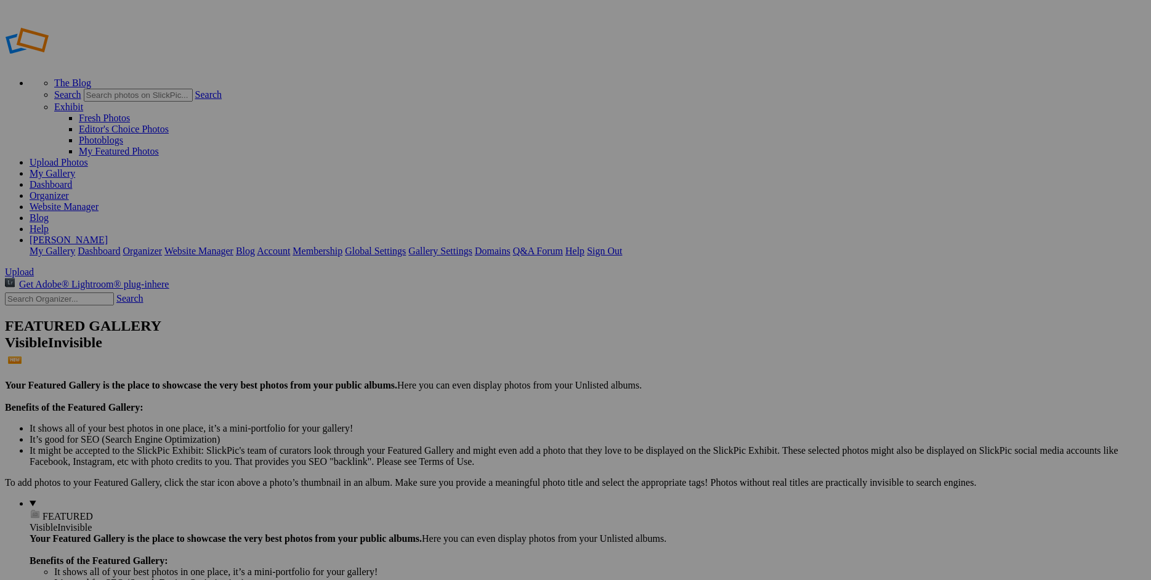
radio input "true"
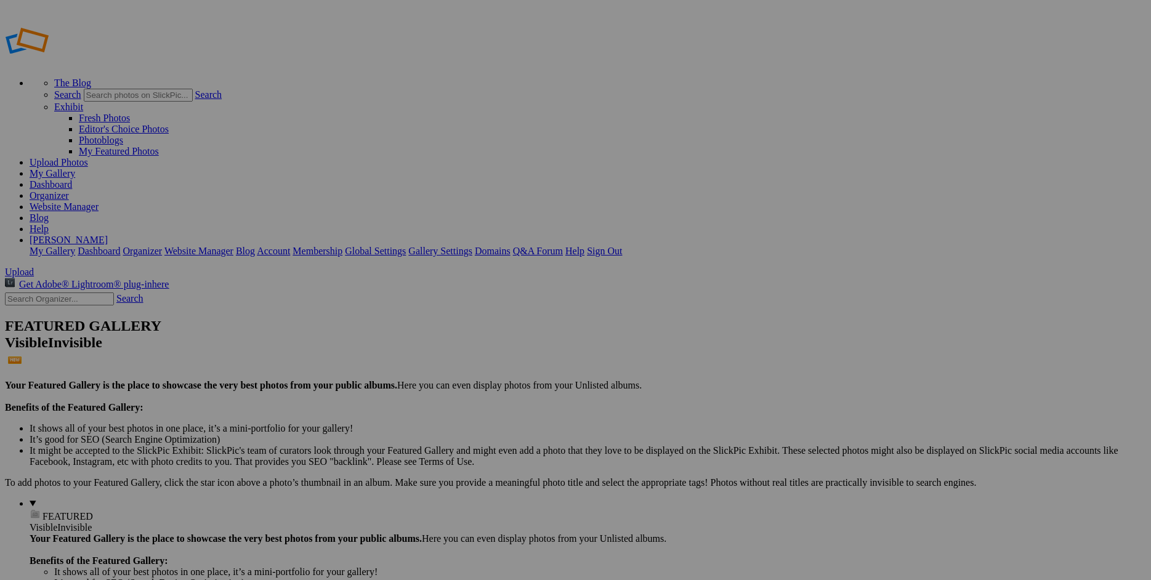
checkbox input "false"
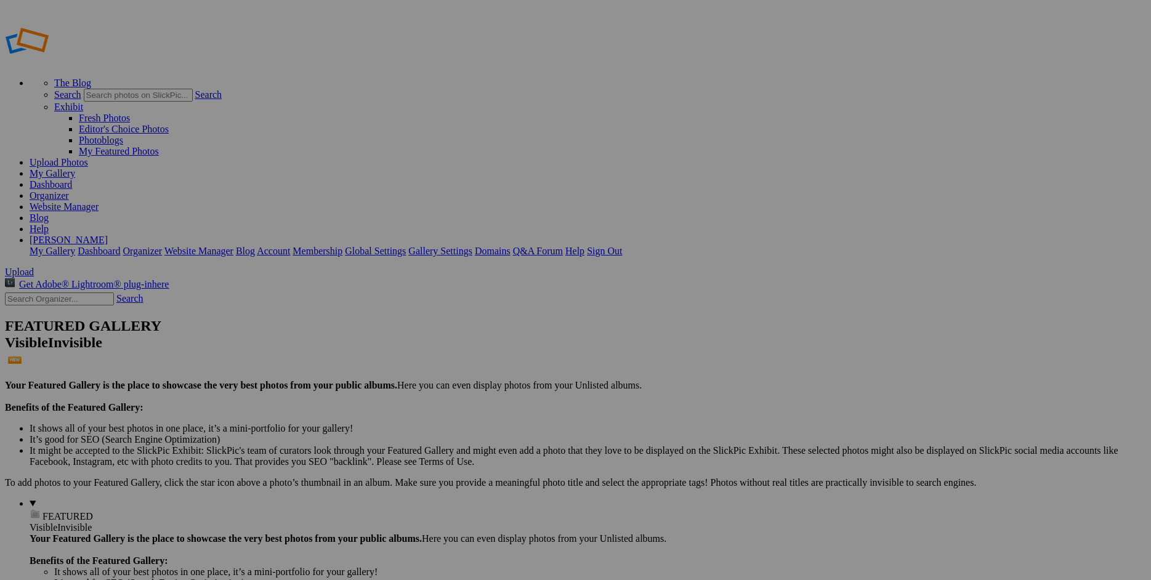
checkbox input "false"
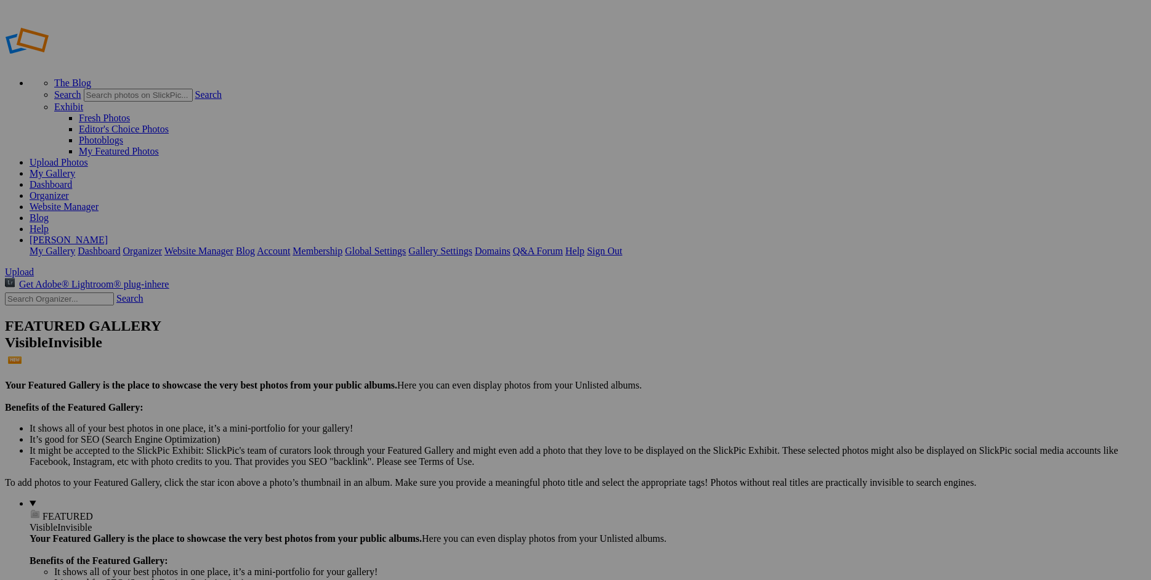
checkbox input "false"
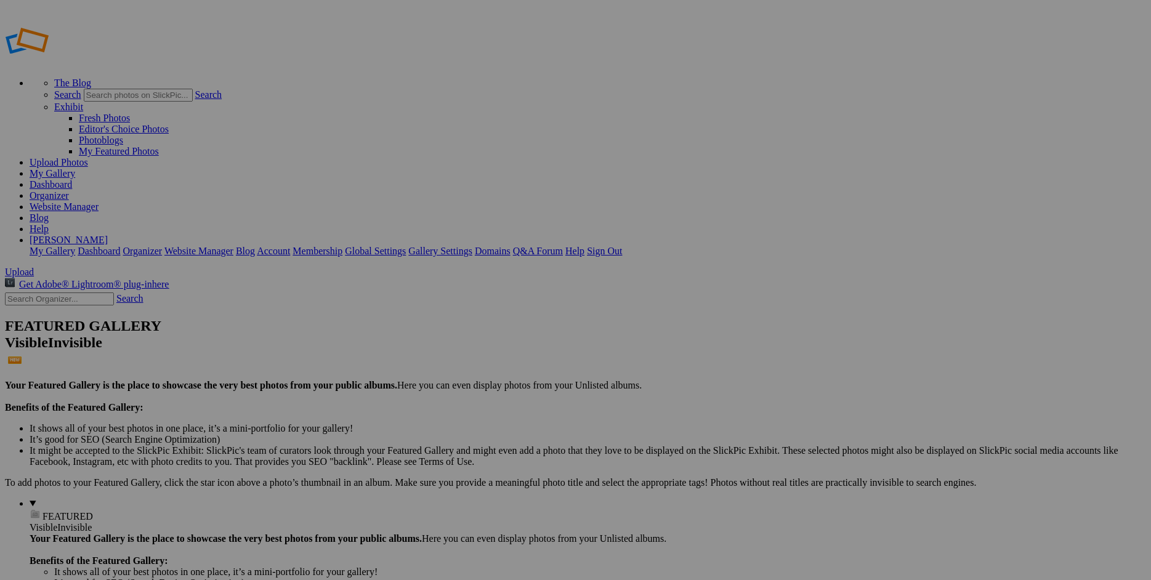
checkbox input "false"
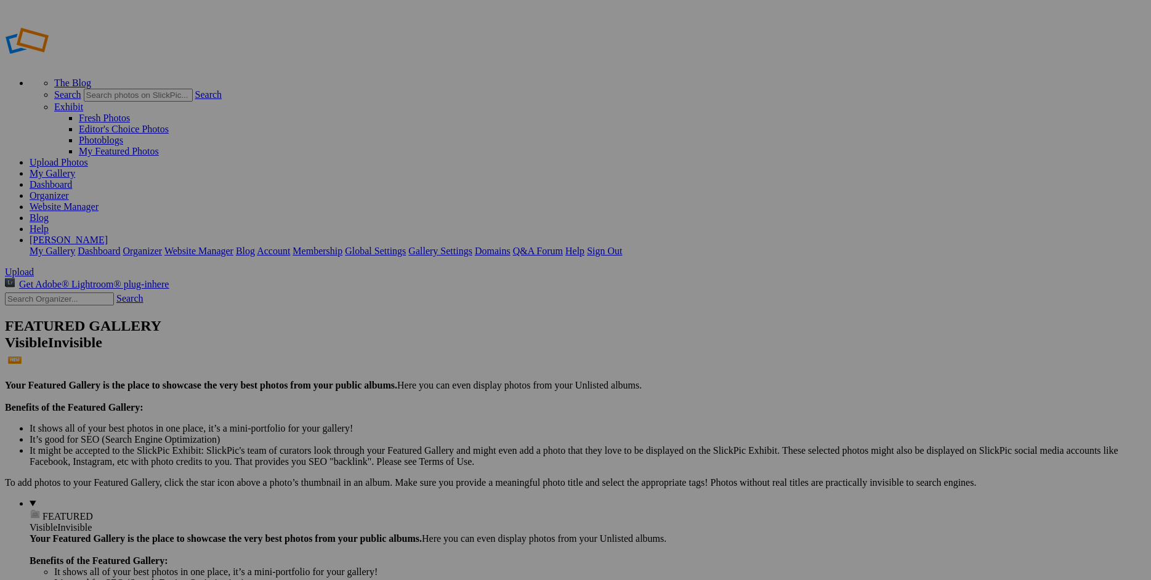
checkbox input "false"
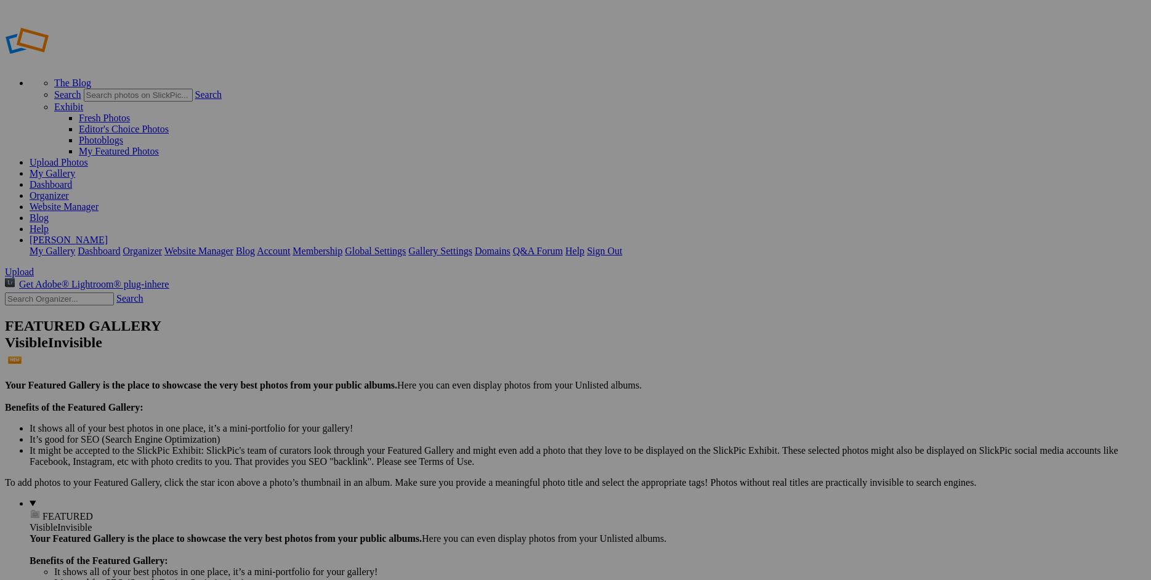
radio input "true"
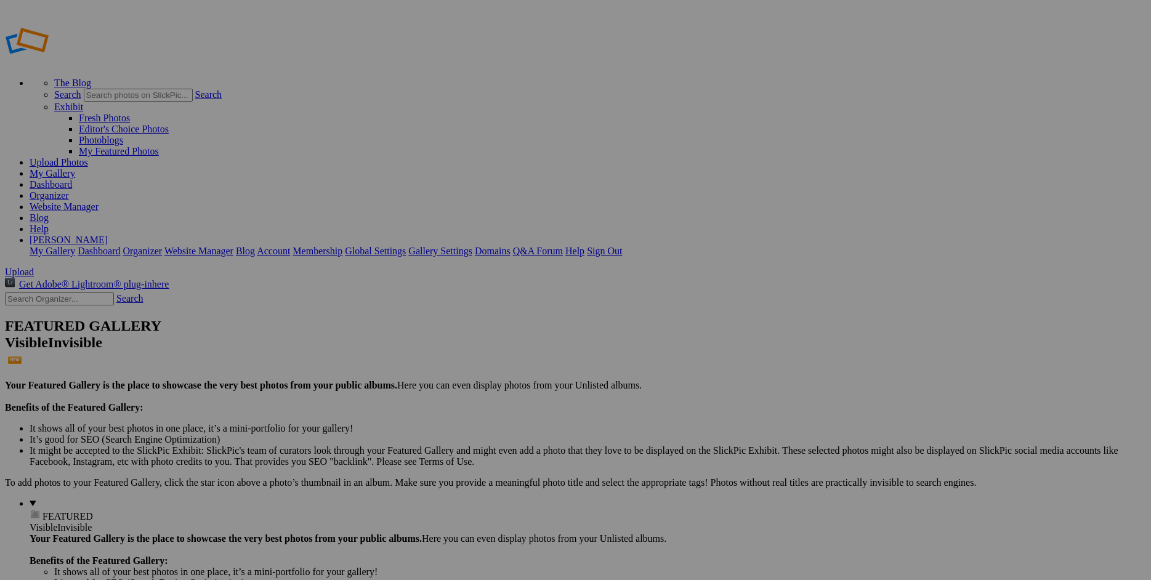
checkbox input "false"
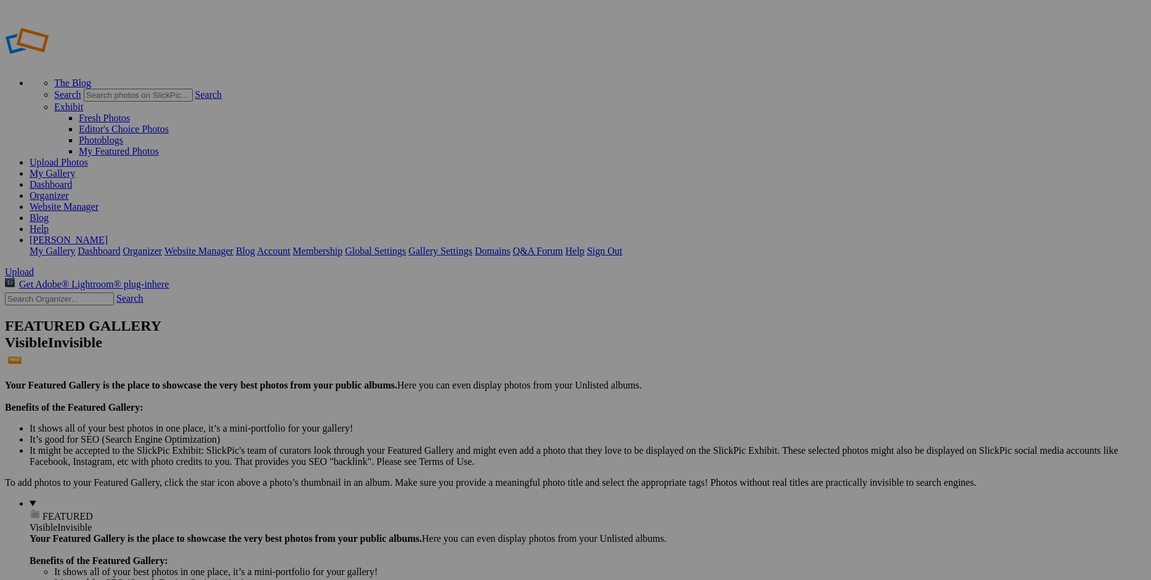
checkbox input "true"
checkbox input "false"
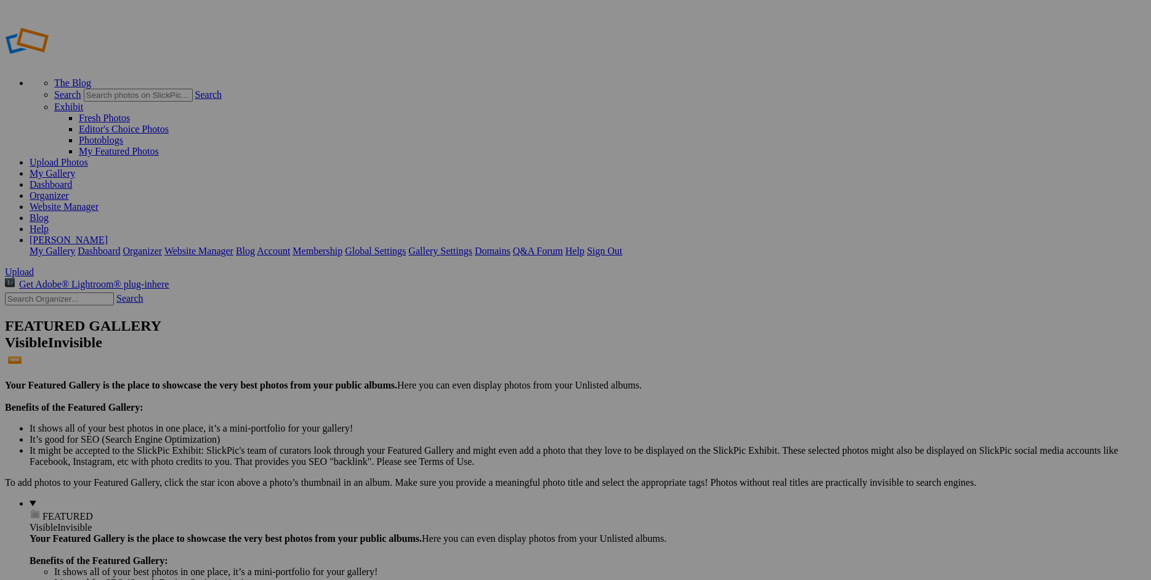
checkbox input "false"
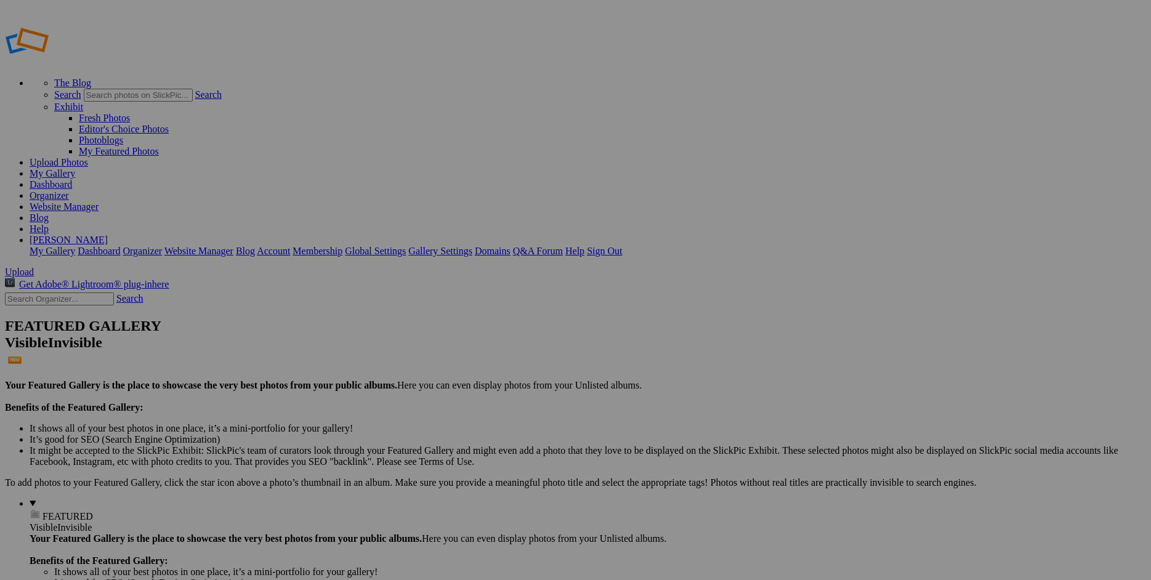
scroll to position [1339, 0]
checkbox input "false"
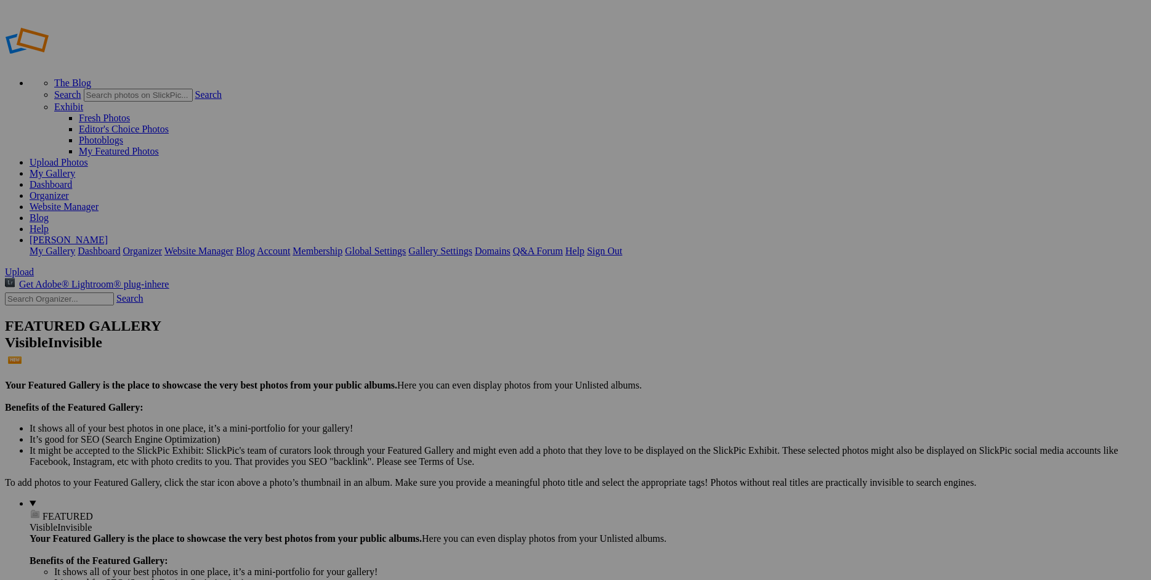
checkbox input "false"
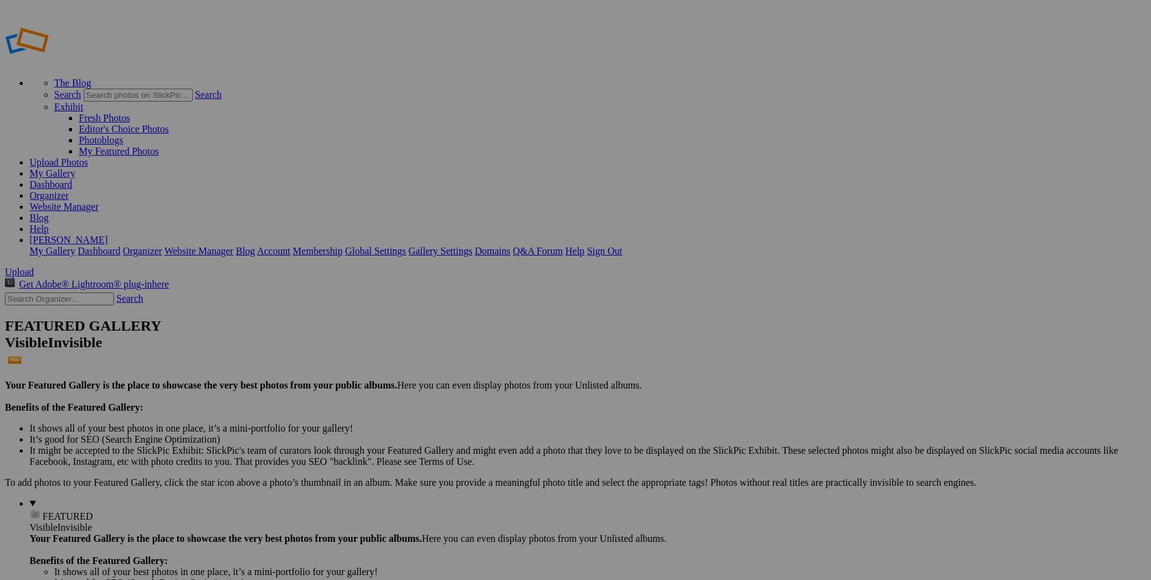
checkbox input "true"
drag, startPoint x: 843, startPoint y: 251, endPoint x: 846, endPoint y: 308, distance: 57.3
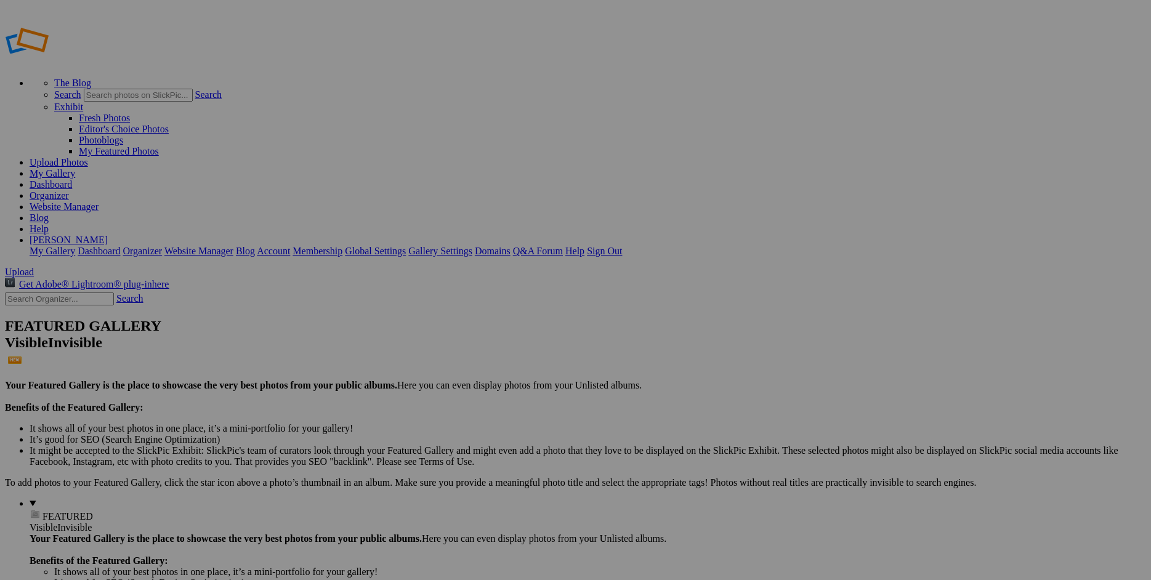
checkbox input "false"
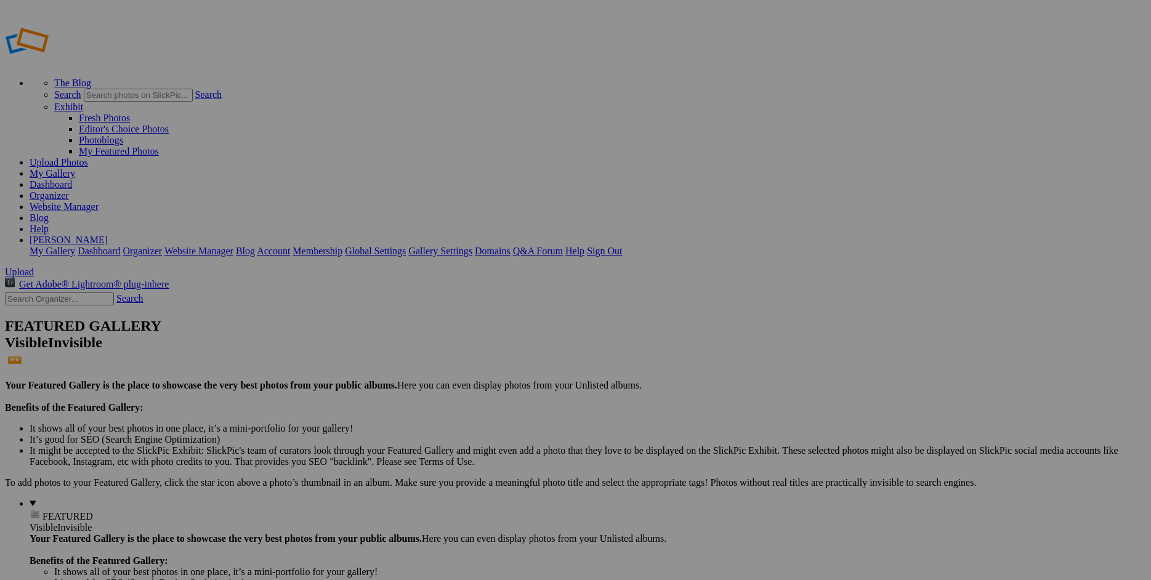
scroll to position [2625, 0]
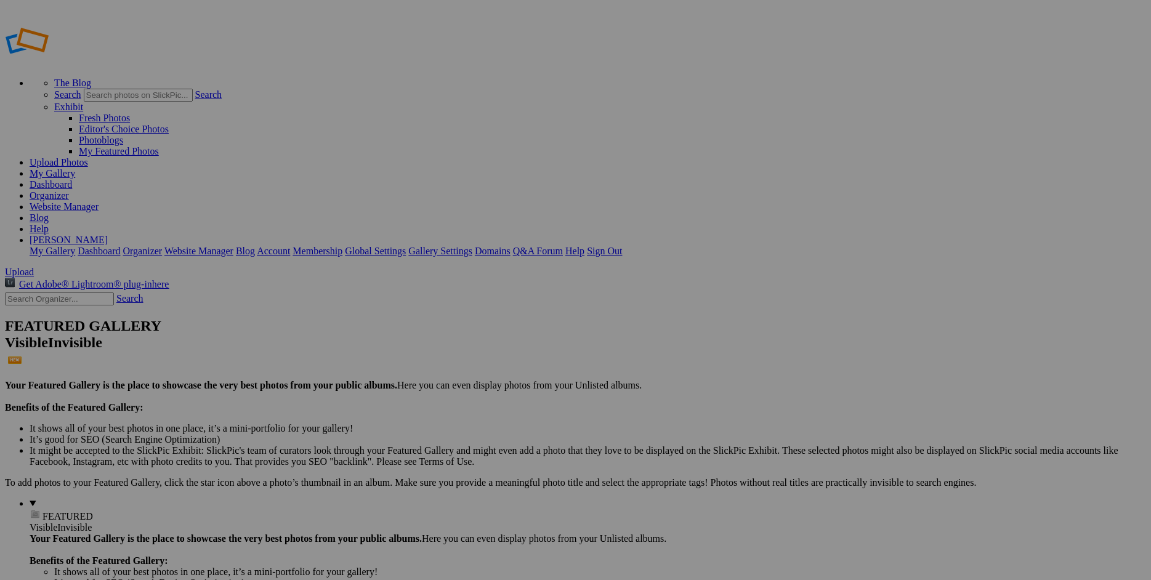
checkbox input "false"
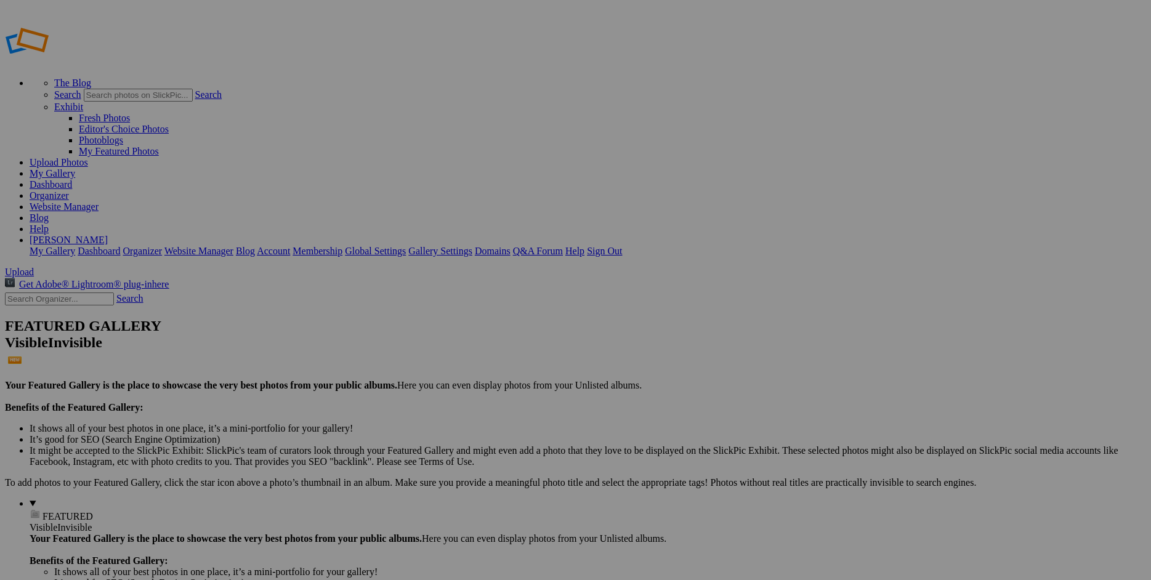
checkbox input "true"
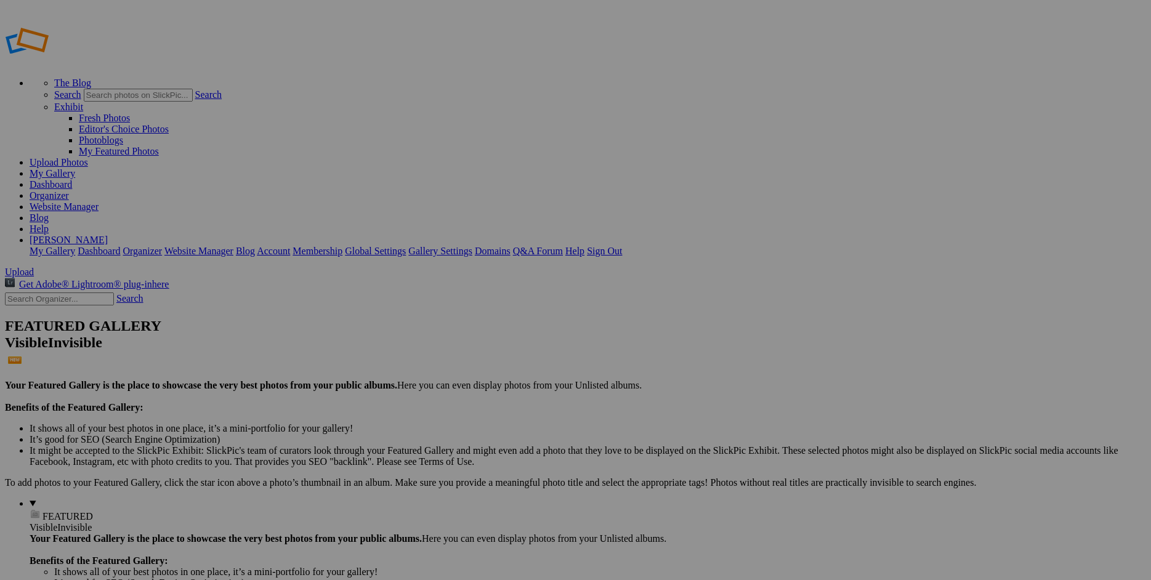
radio input "true"
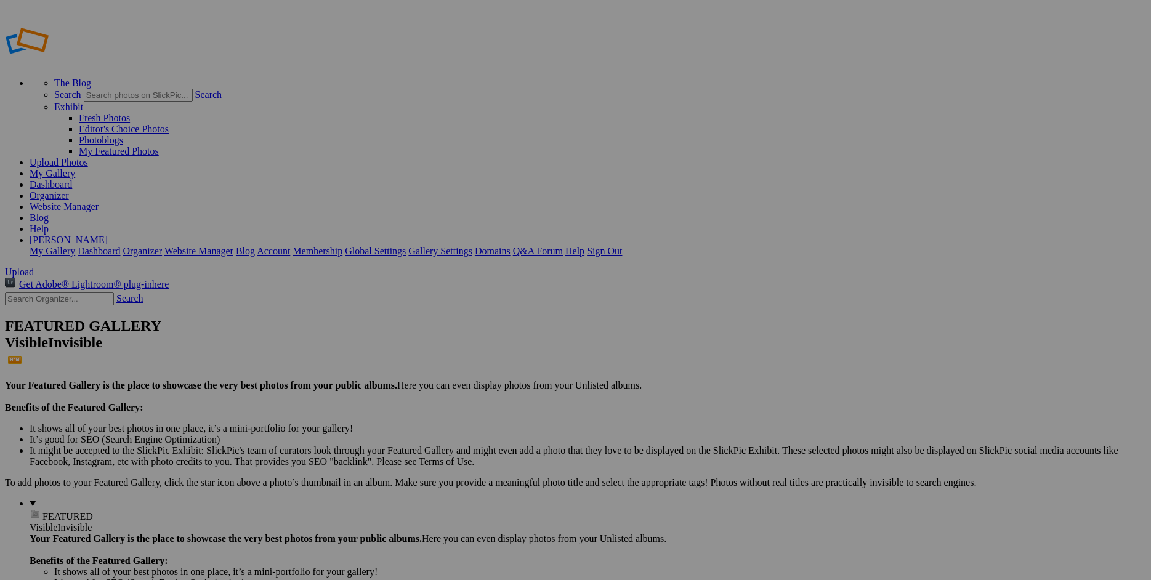
checkbox input "false"
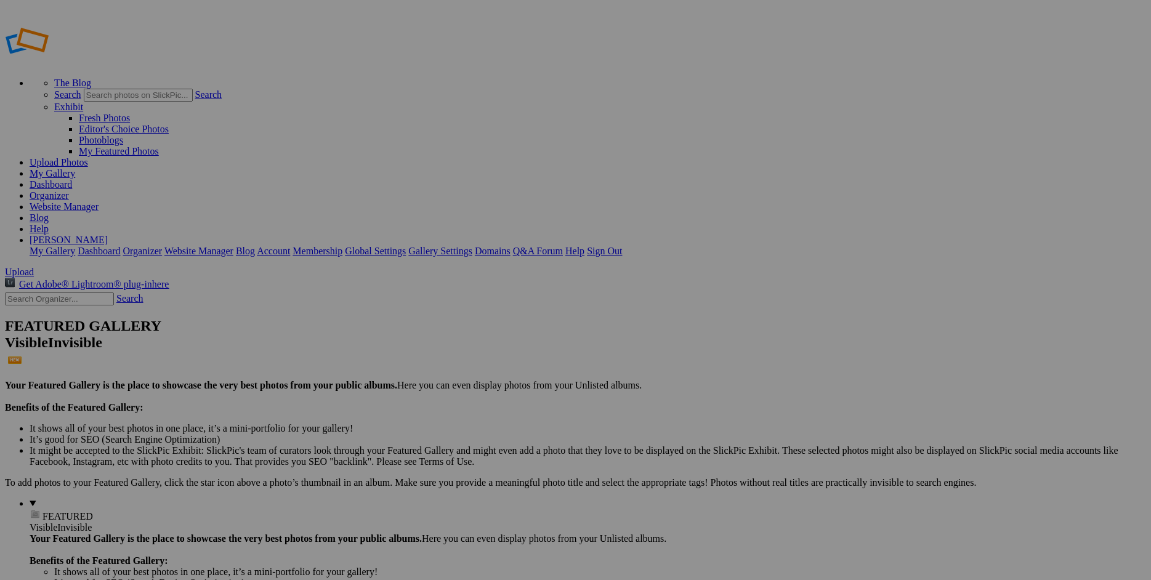
checkbox input "false"
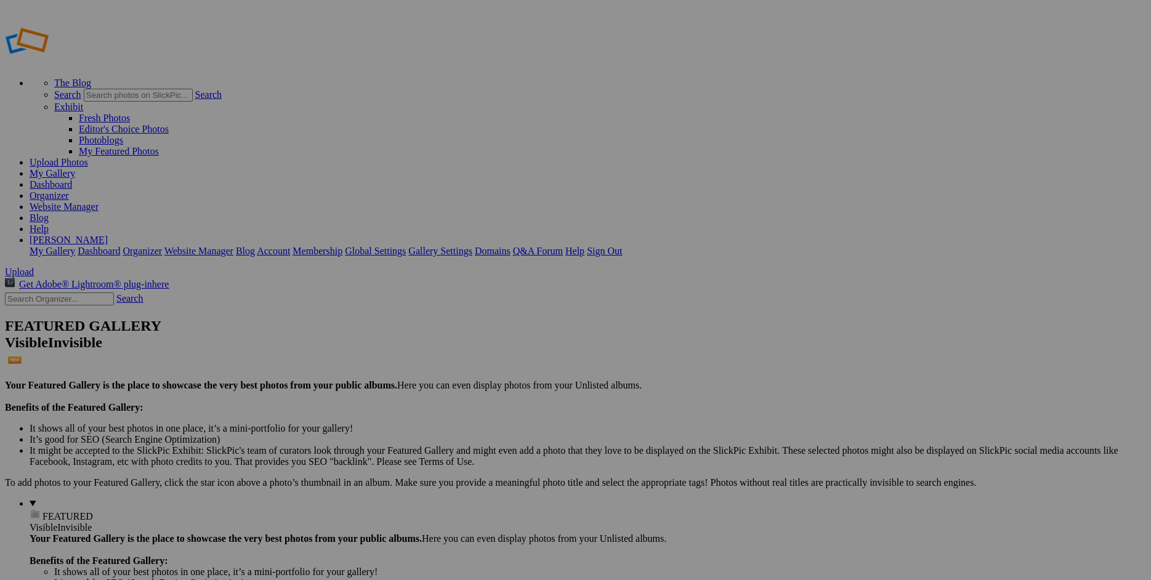
checkbox input "false"
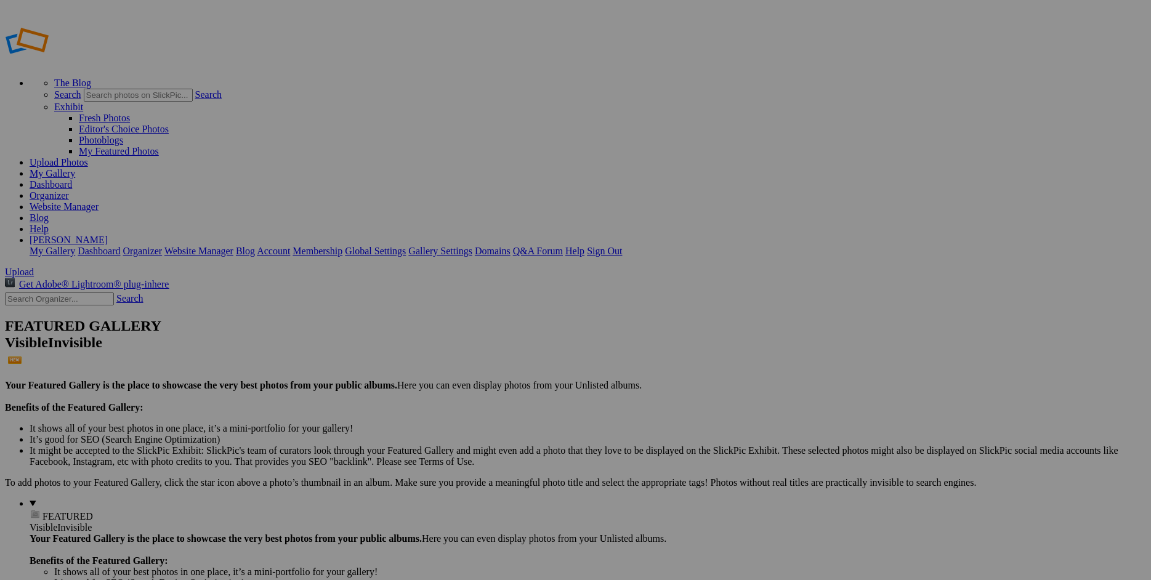
checkbox input "false"
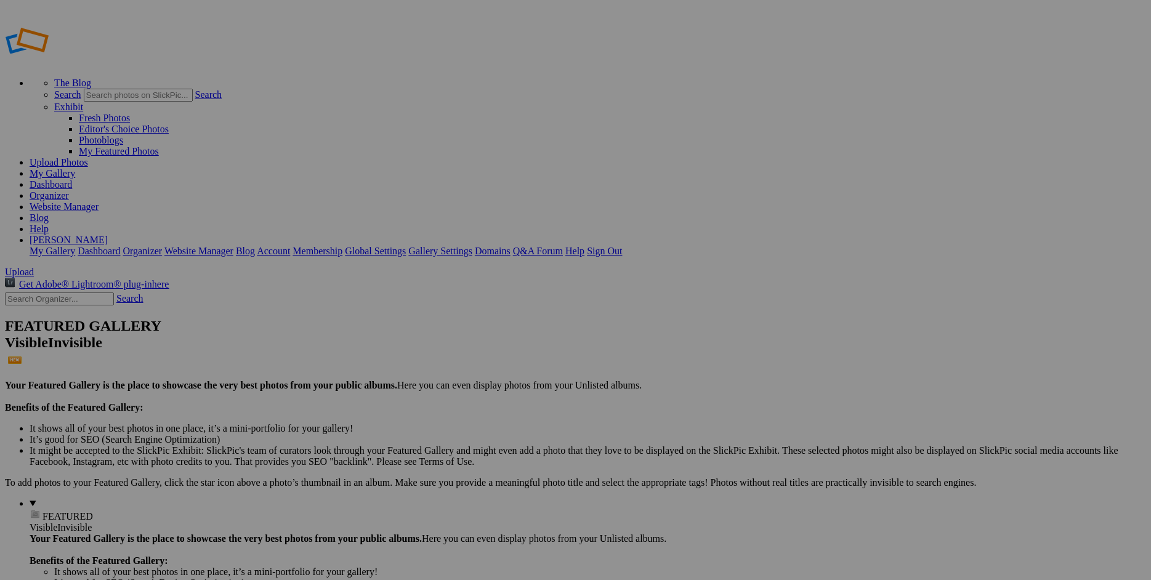
checkbox input "false"
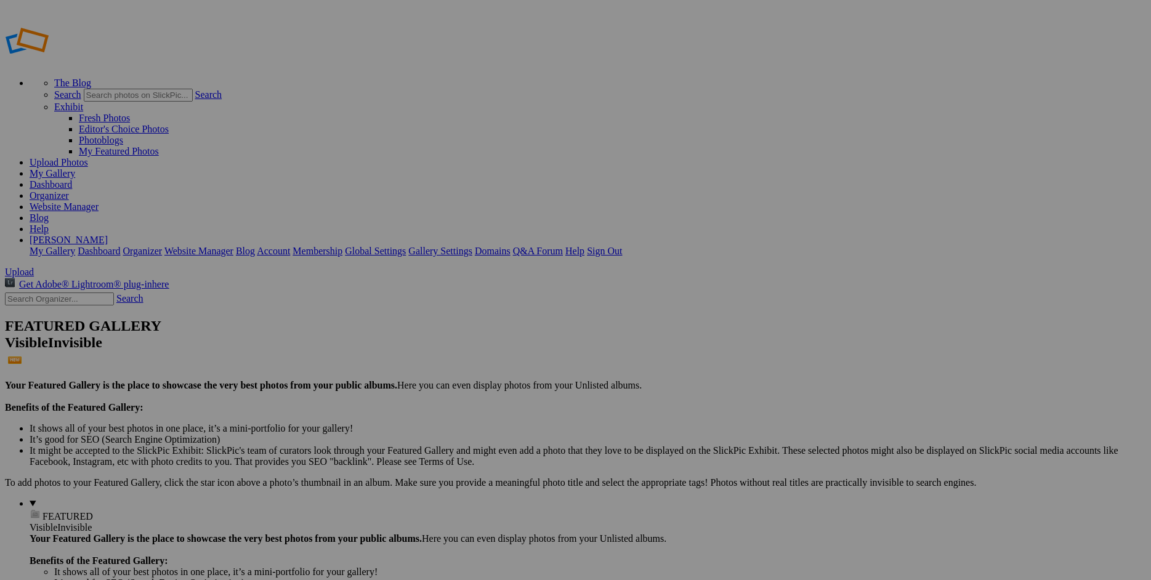
checkbox input "false"
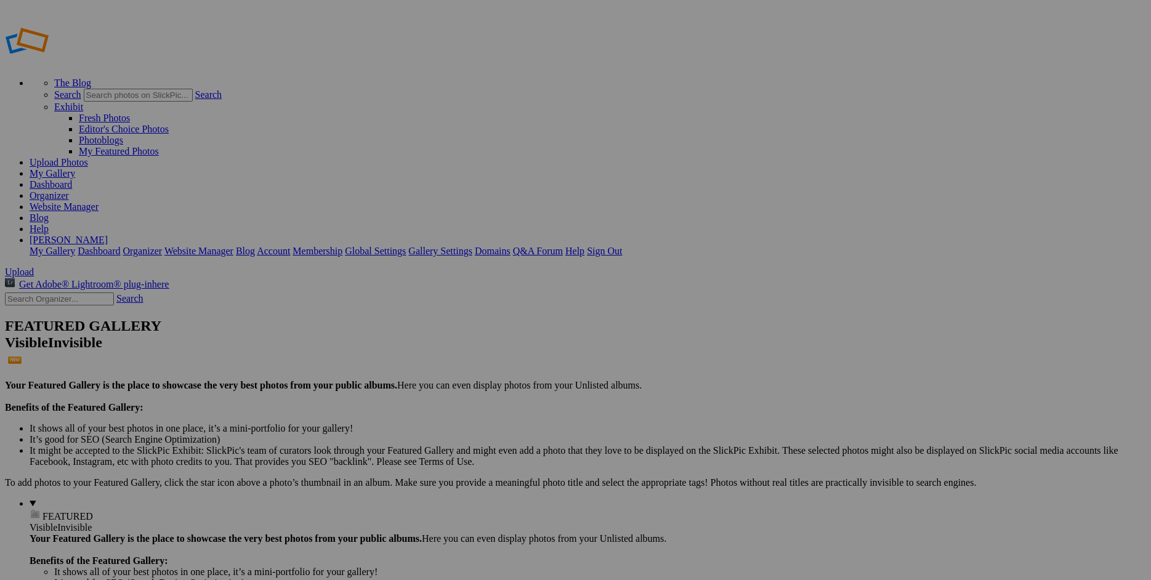
checkbox input "true"
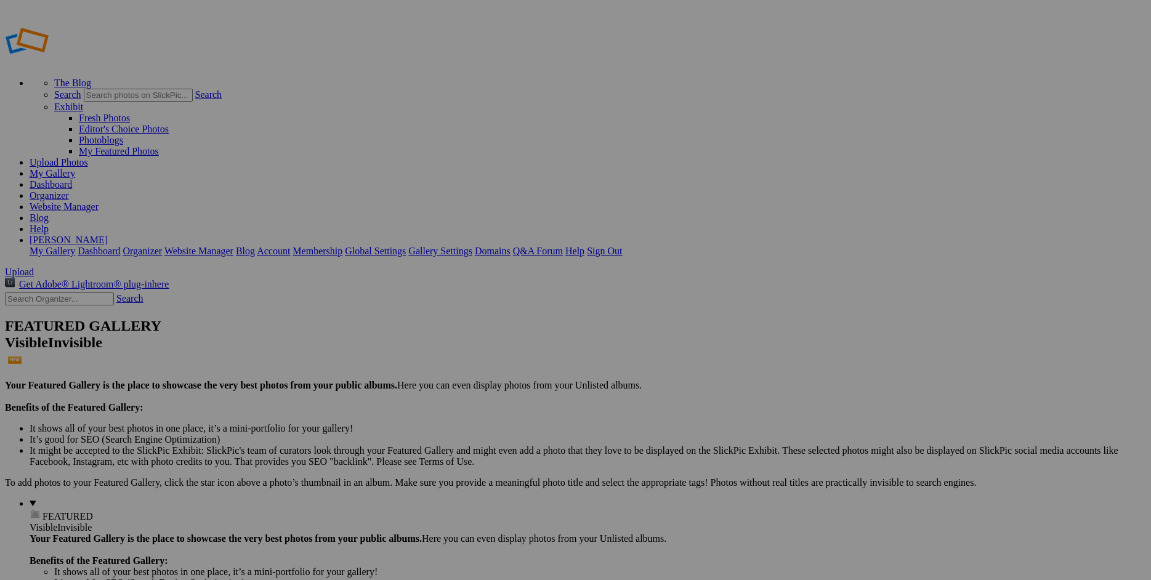
radio input "true"
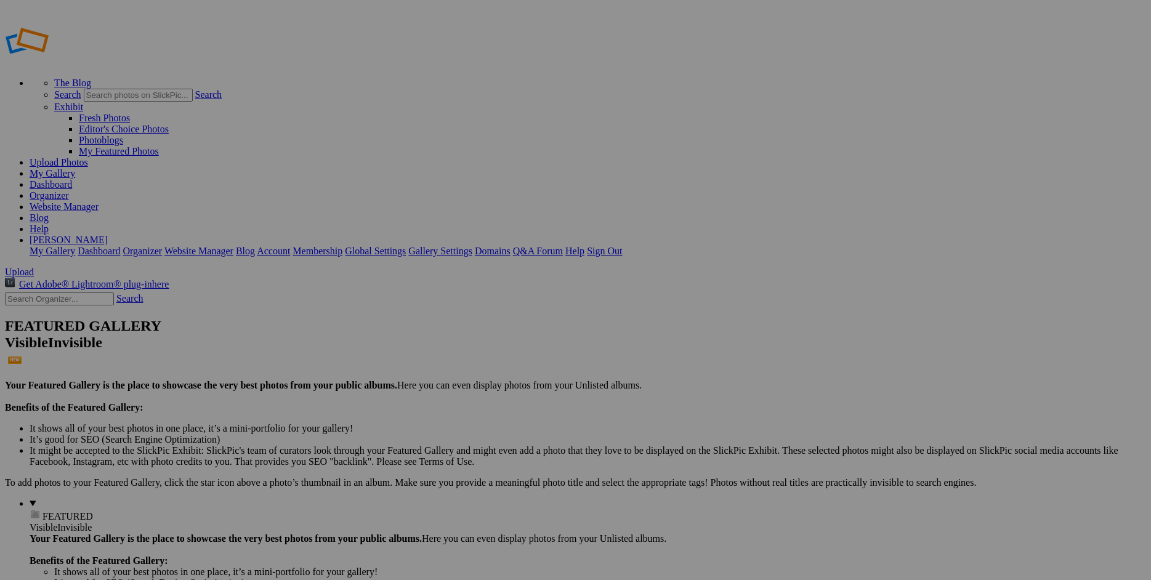
checkbox input "false"
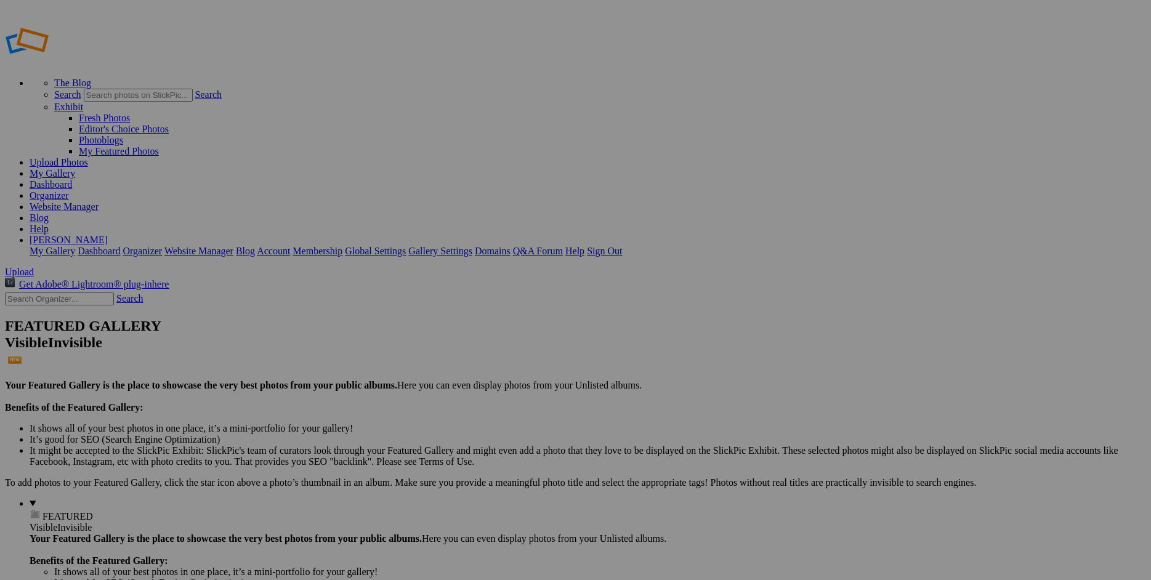
checkbox input "false"
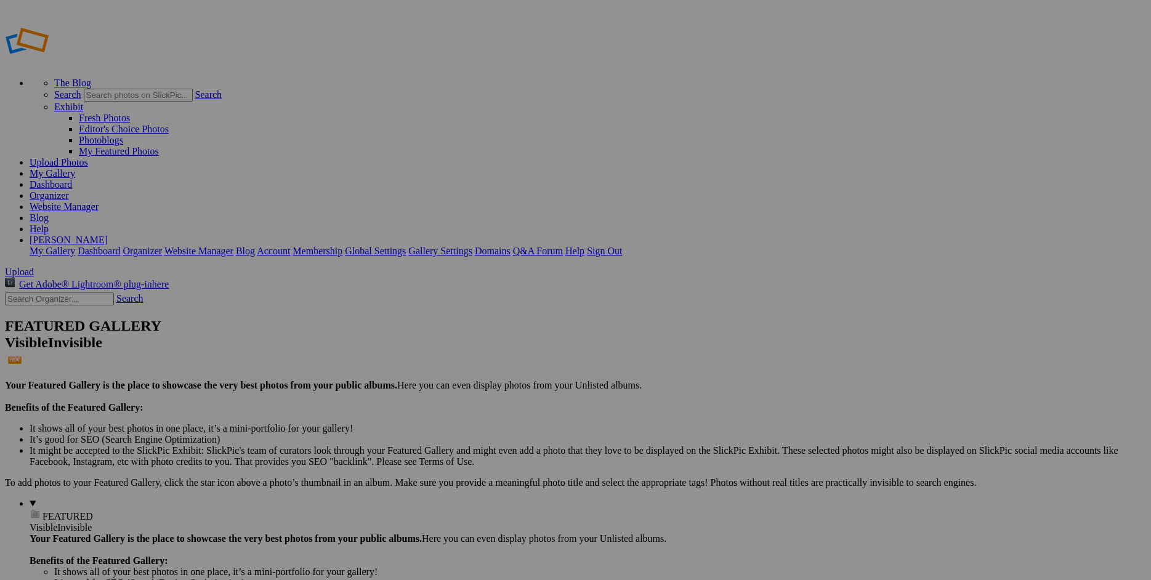
checkbox input "false"
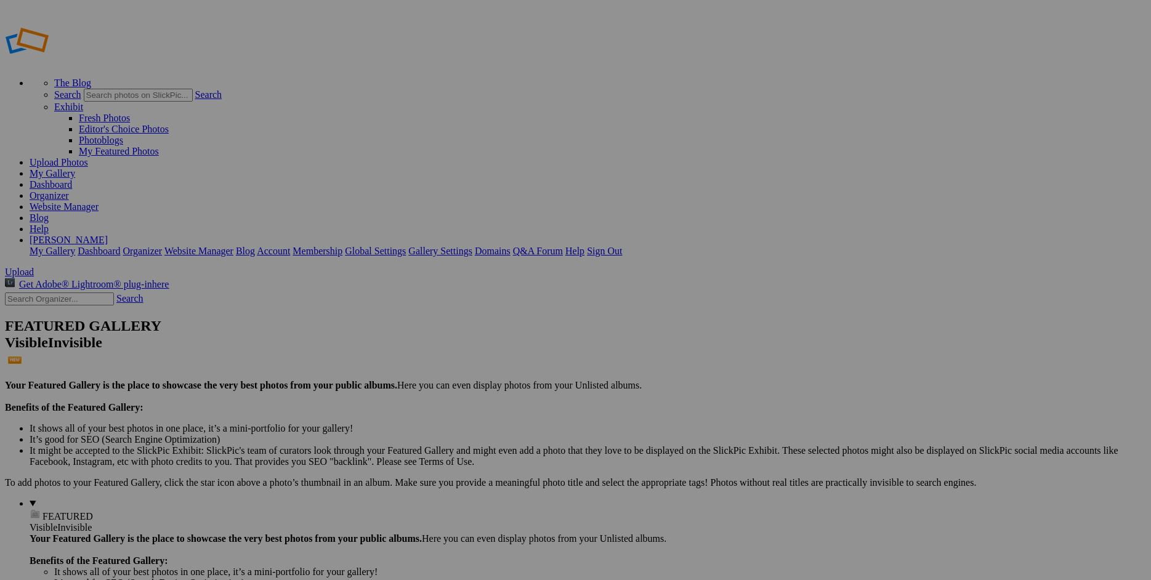
checkbox input "false"
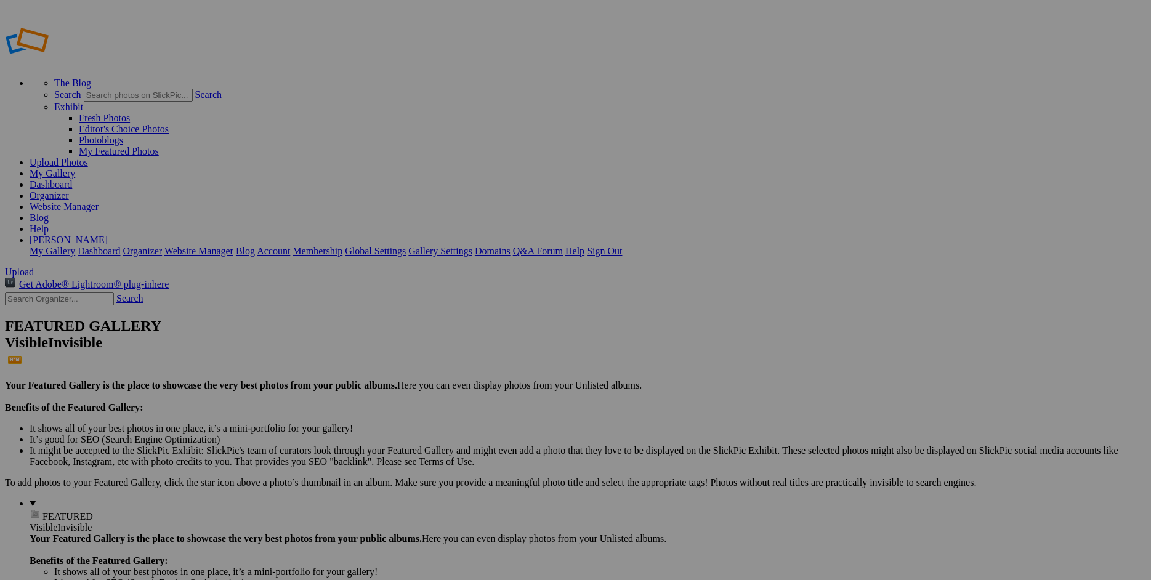
checkbox input "false"
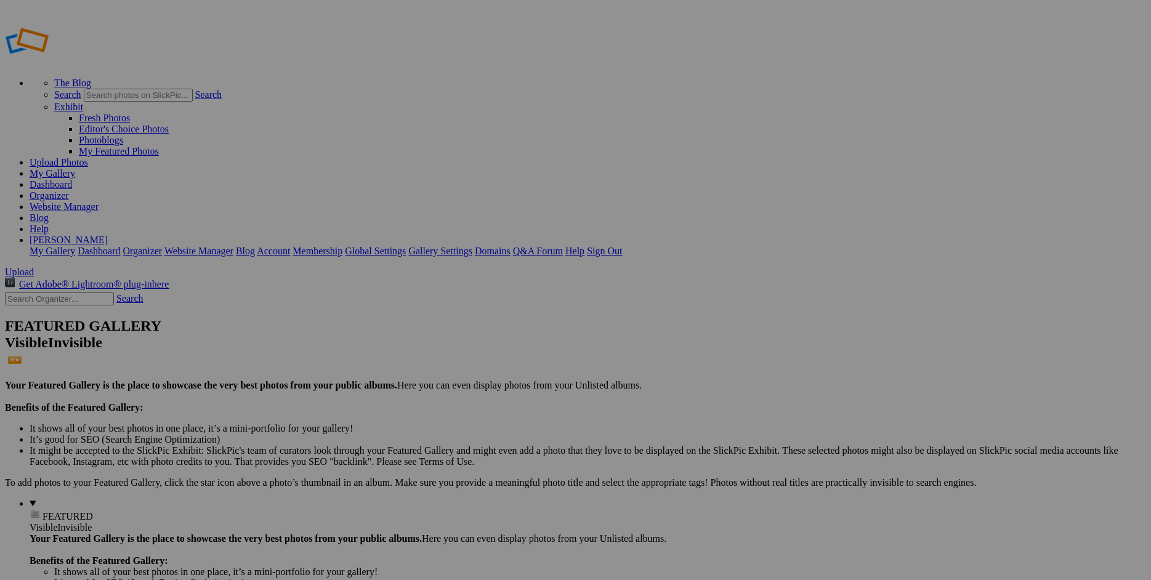
radio input "true"
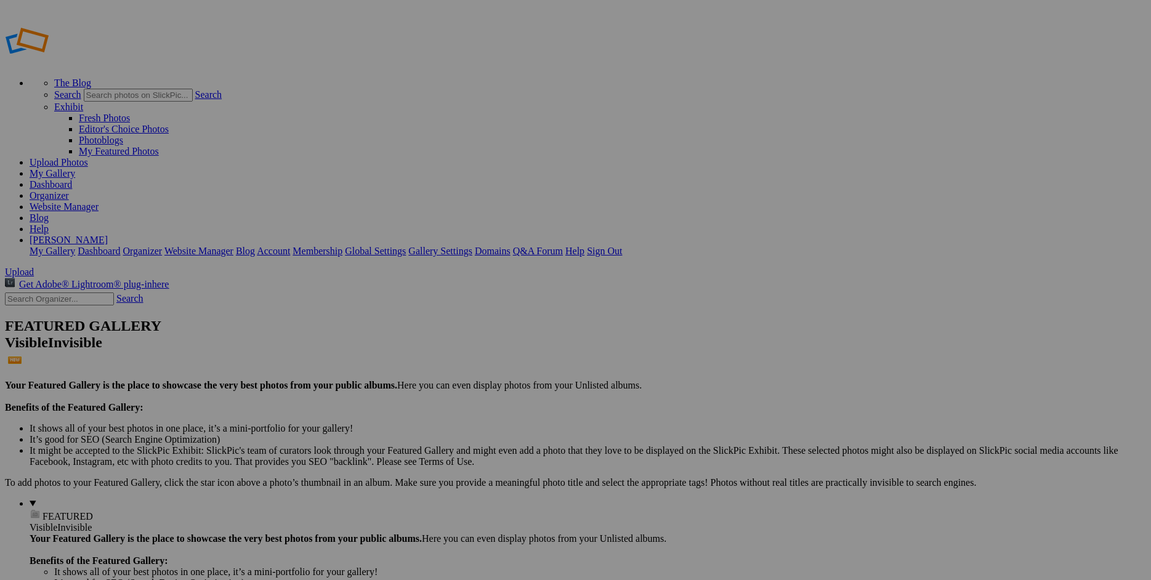
radio input "true"
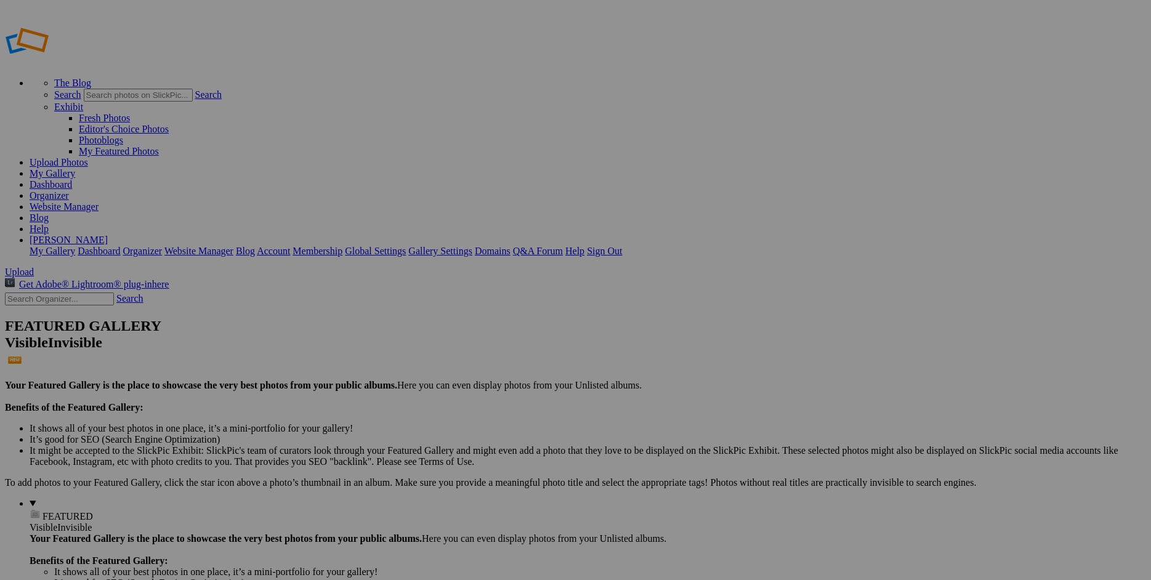
checkbox input "false"
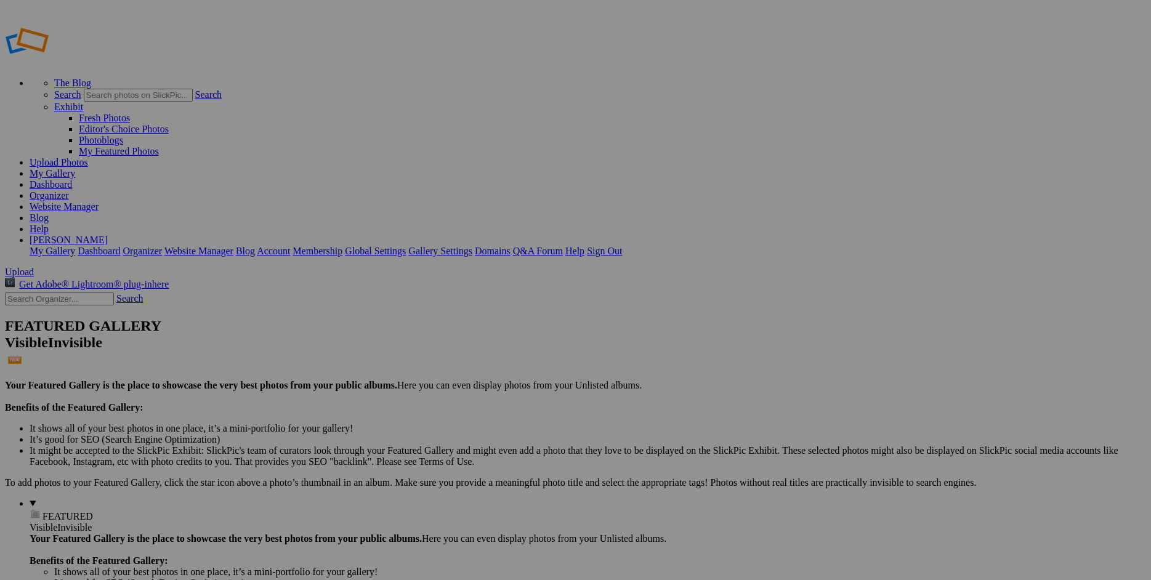
checkbox input "true"
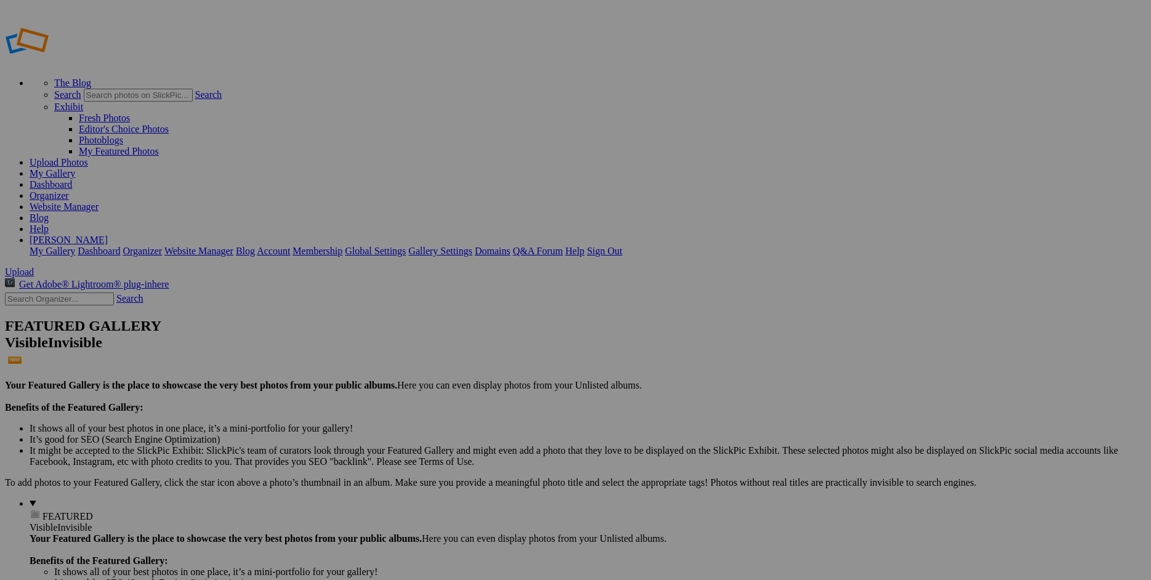
checkbox input "false"
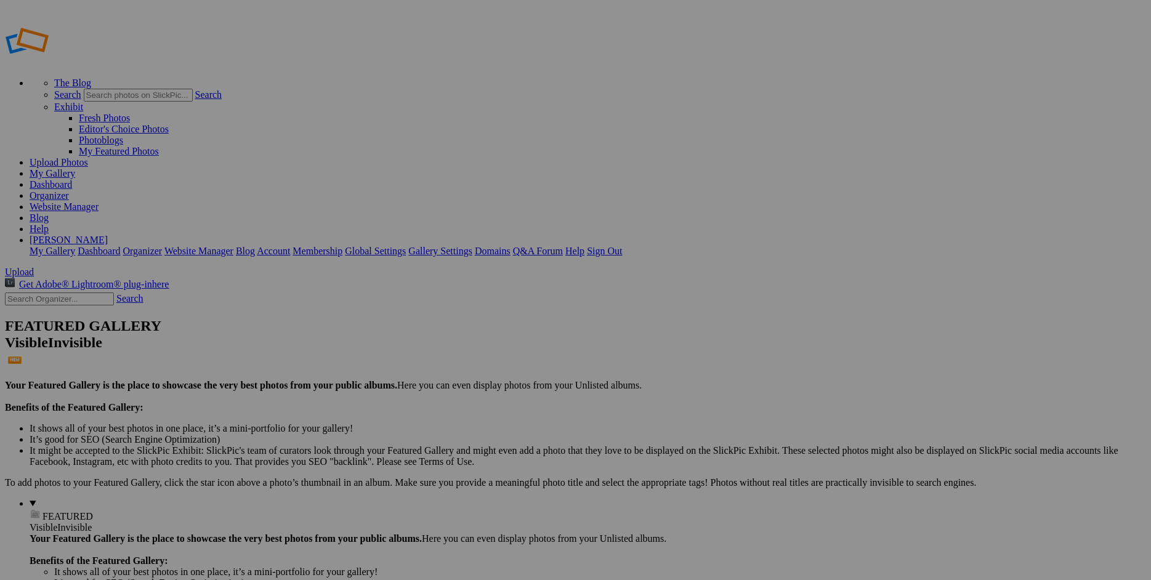
checkbox input "false"
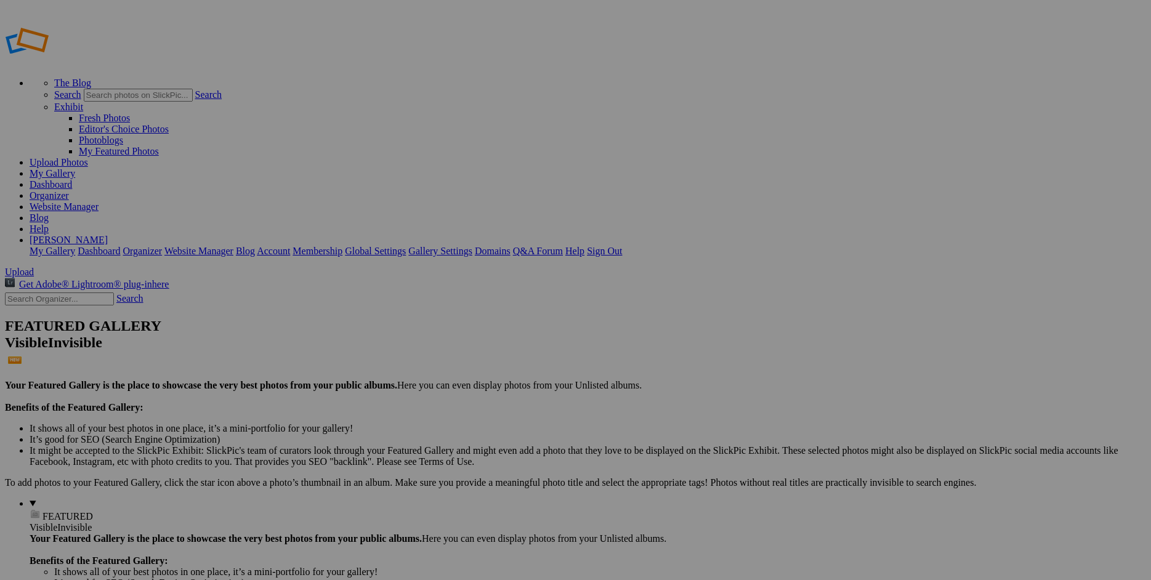
checkbox input "false"
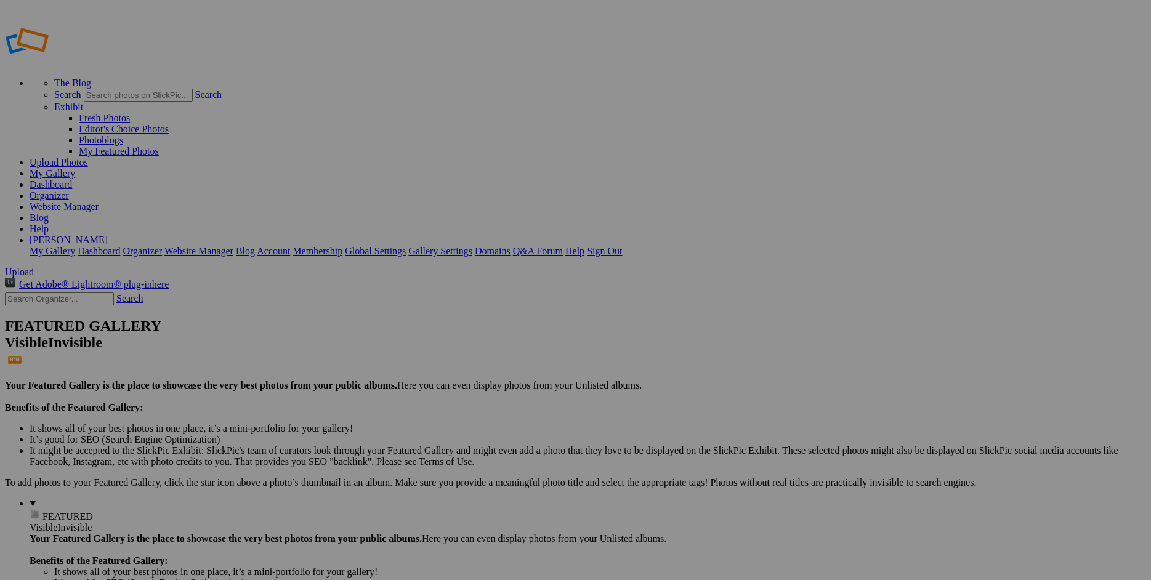
checkbox input "false"
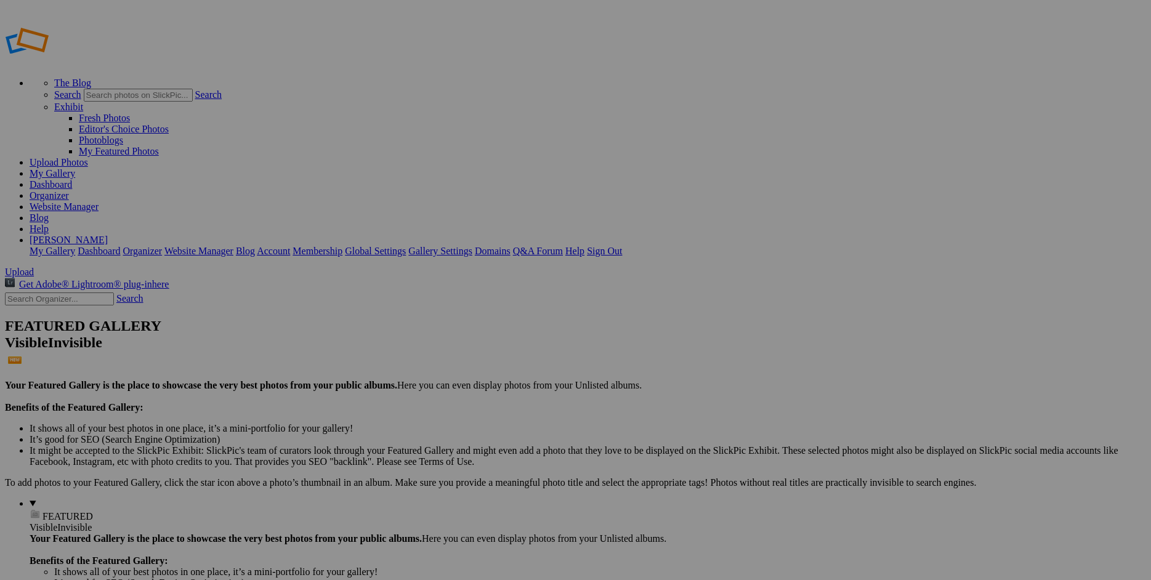
radio input "true"
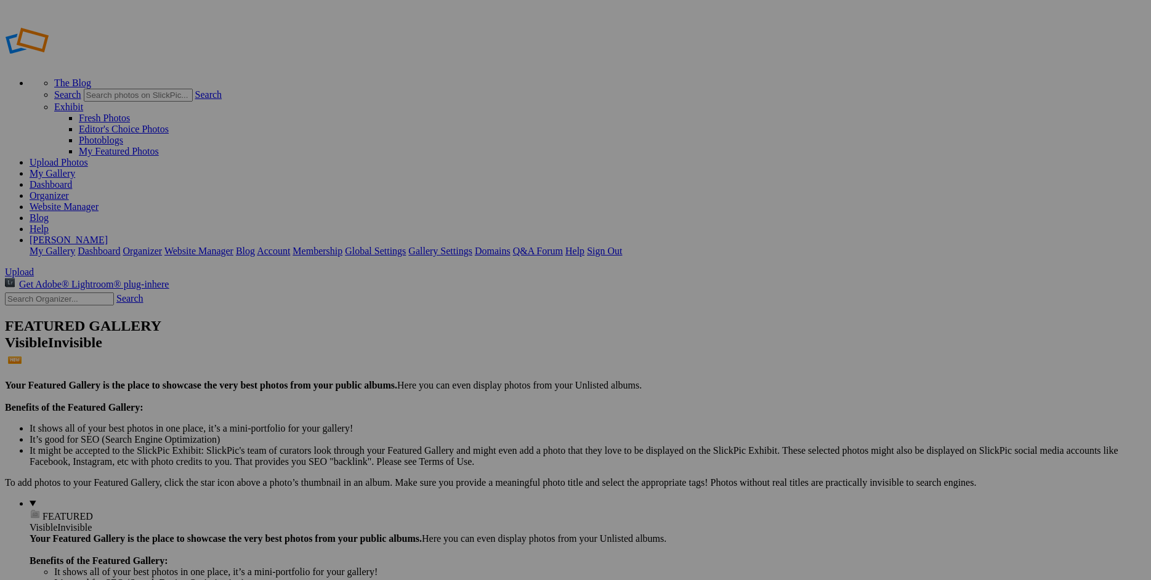
radio input "true"
checkbox input "false"
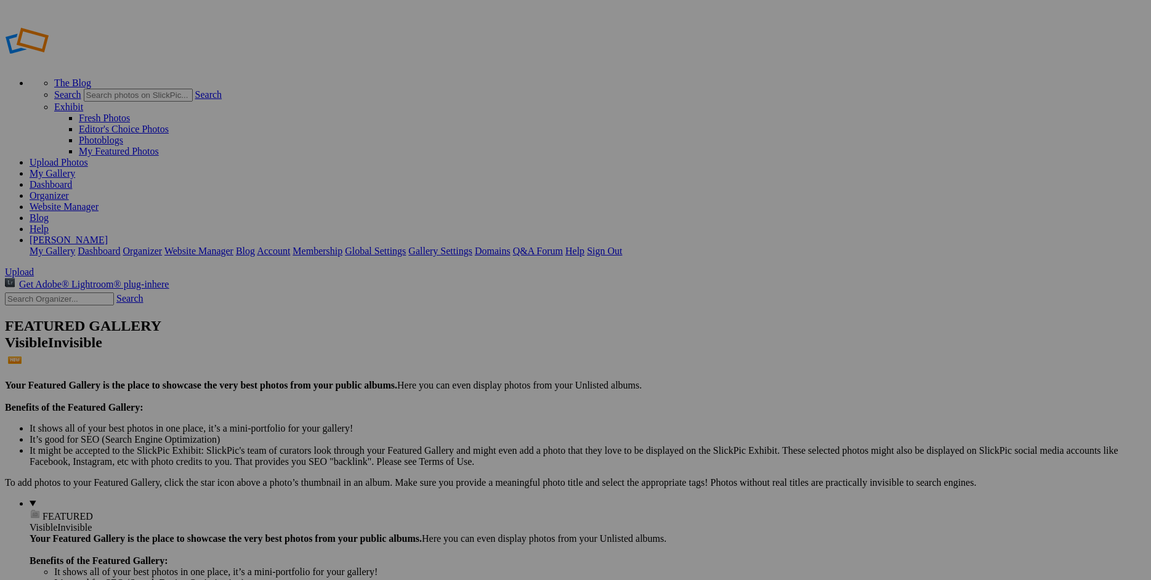
checkbox input "false"
checkbox input "true"
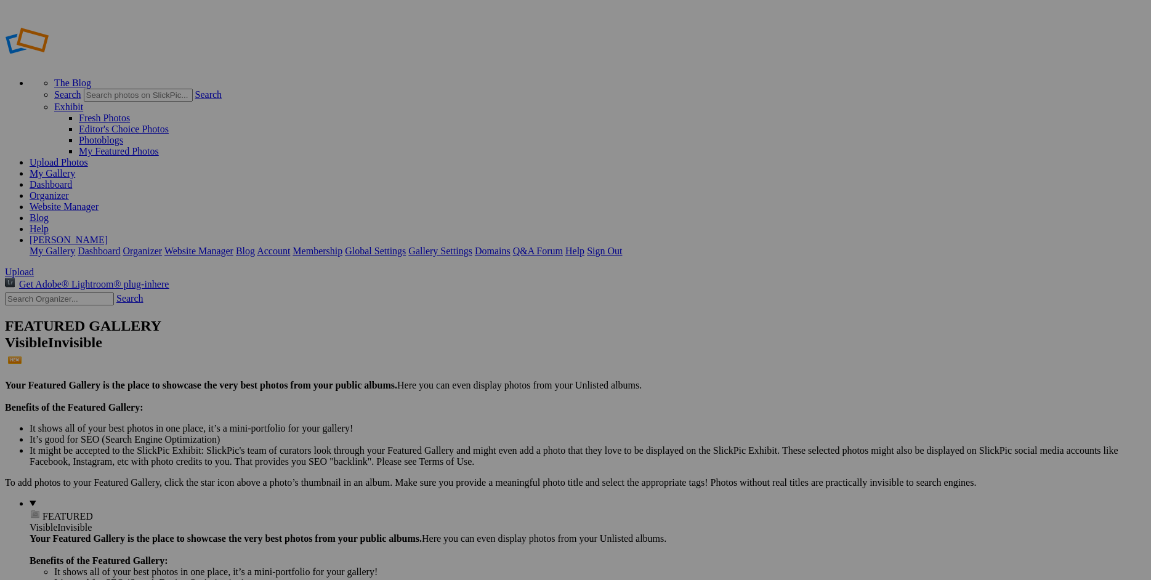
radio input "true"
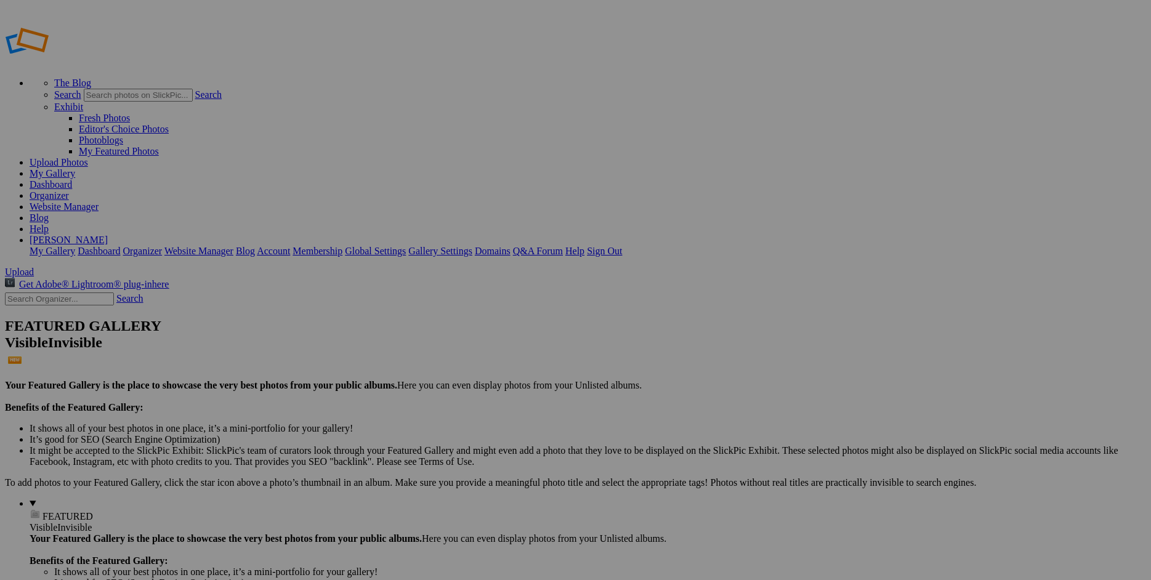
checkbox input "false"
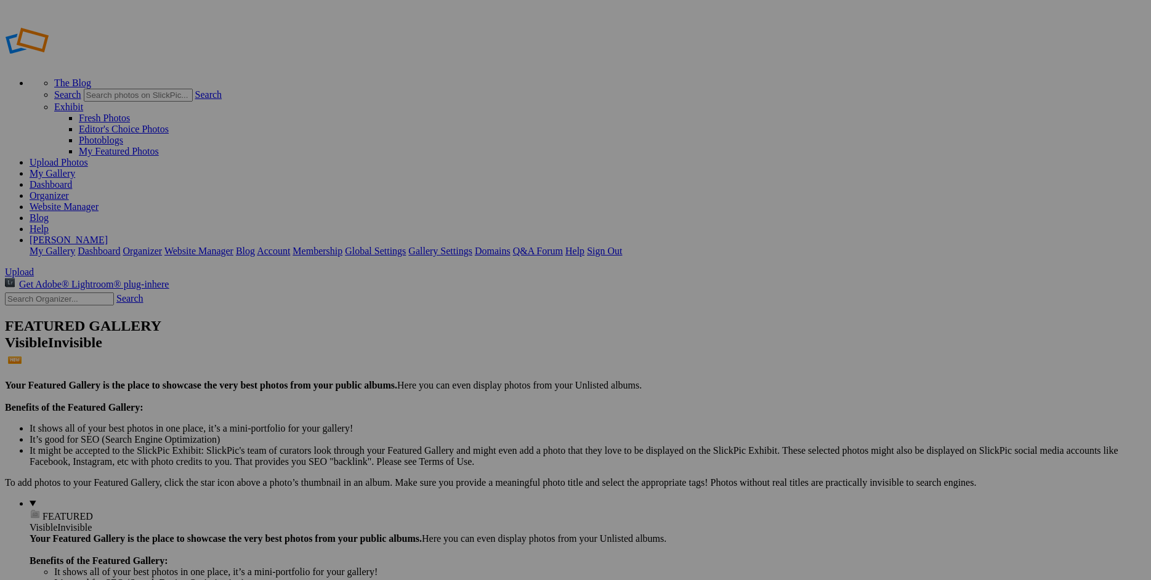
checkbox input "false"
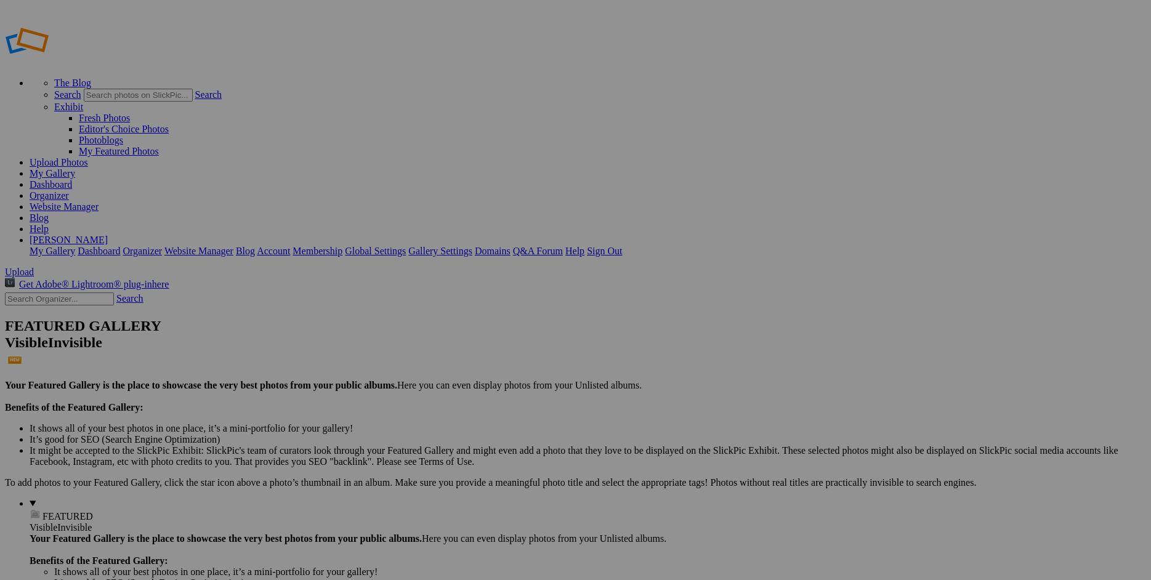
checkbox input "false"
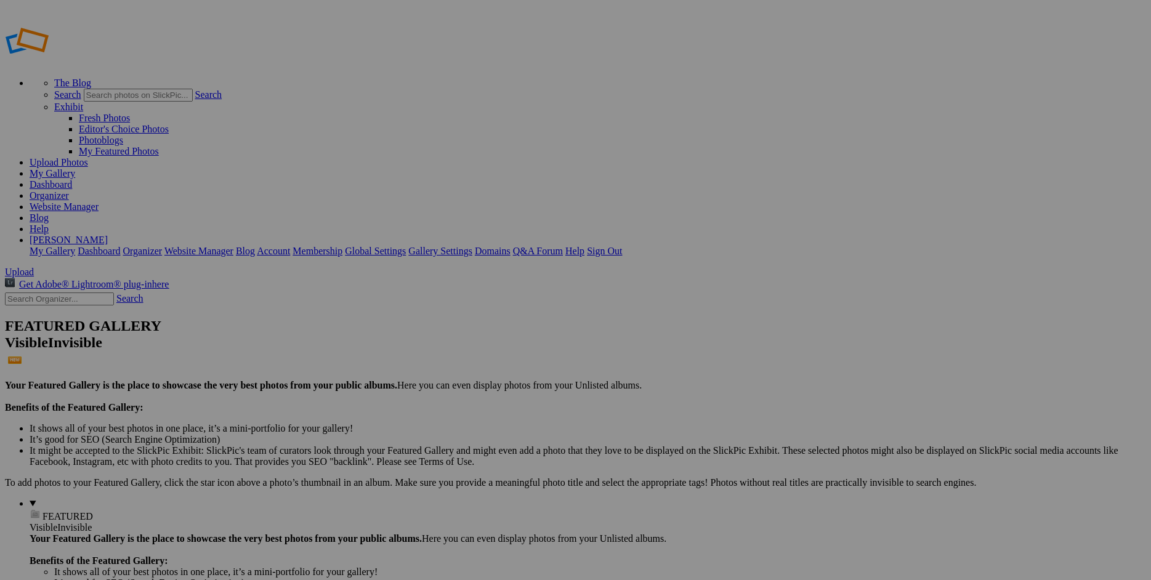
checkbox input "false"
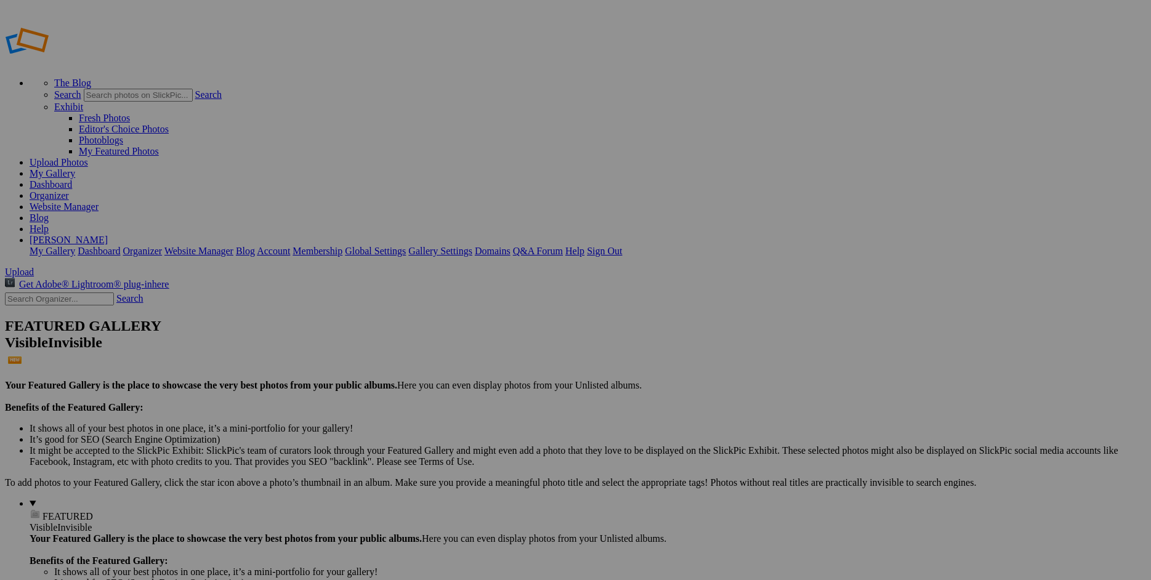
scroll to position [2625, 0]
click at [98, 201] on link "Website Manager" at bounding box center [64, 206] width 69 height 10
